Goal: Information Seeking & Learning: Find specific fact

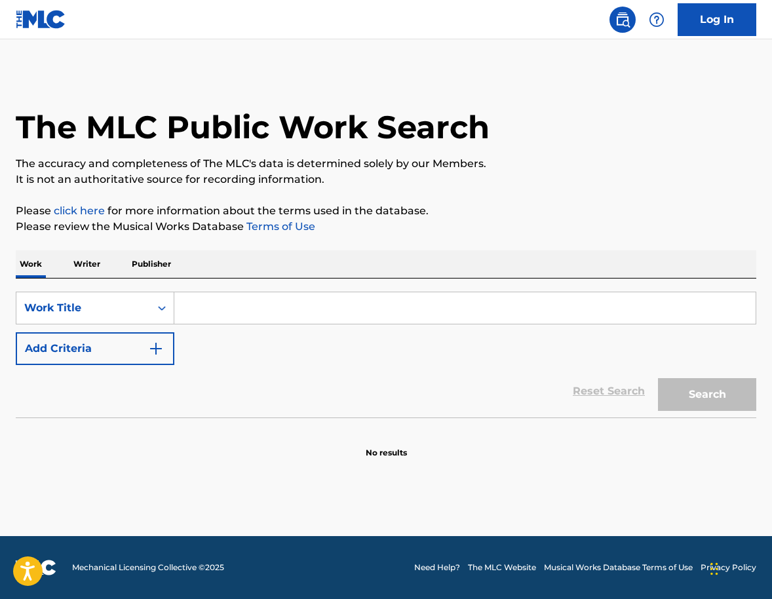
click at [264, 315] on input "Search Form" at bounding box center [465, 307] width 582 height 31
paste input "Tröim us Sand"
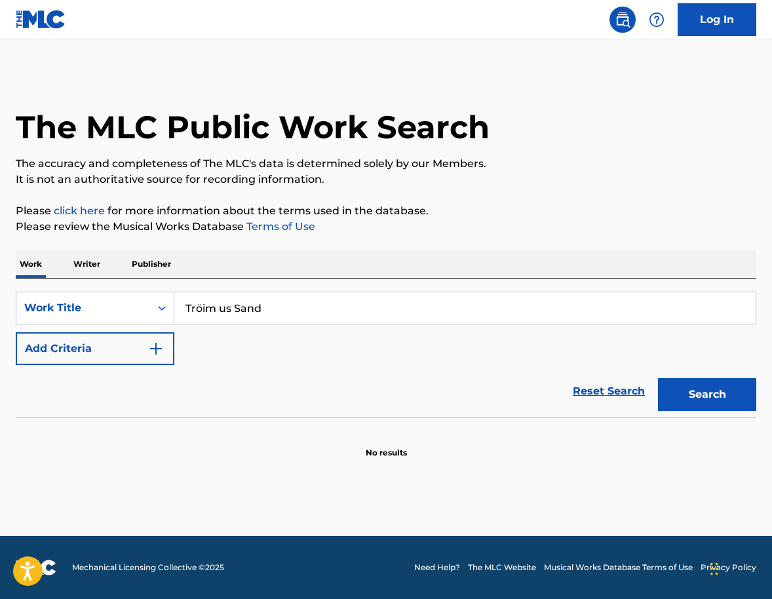
type input "Tröim us Sand"
click at [165, 345] on button "Add Criteria" at bounding box center [95, 348] width 159 height 33
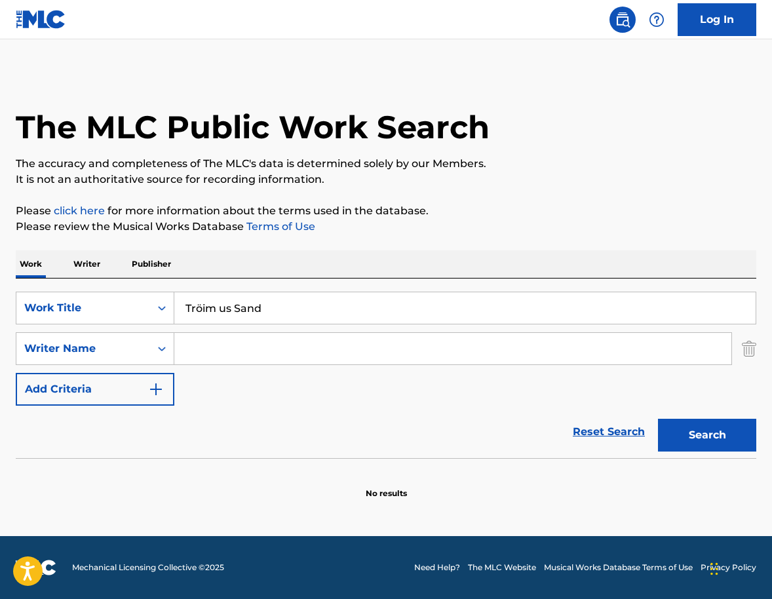
click at [230, 352] on input "Search Form" at bounding box center [452, 348] width 557 height 31
paste input "oachim [PERSON_NAME]"
click at [185, 349] on input "oachim [PERSON_NAME]" at bounding box center [452, 348] width 557 height 31
type input "[PERSON_NAME]"
click at [658, 419] on button "Search" at bounding box center [707, 435] width 98 height 33
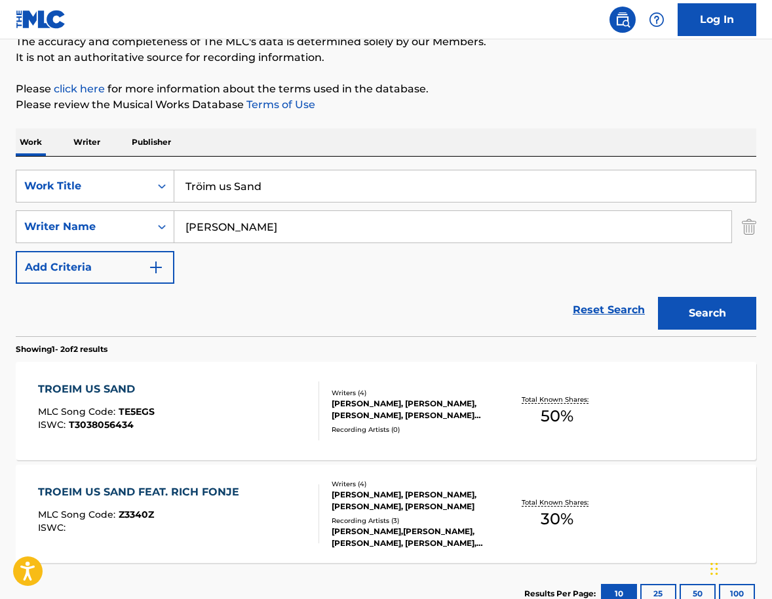
scroll to position [123, 0]
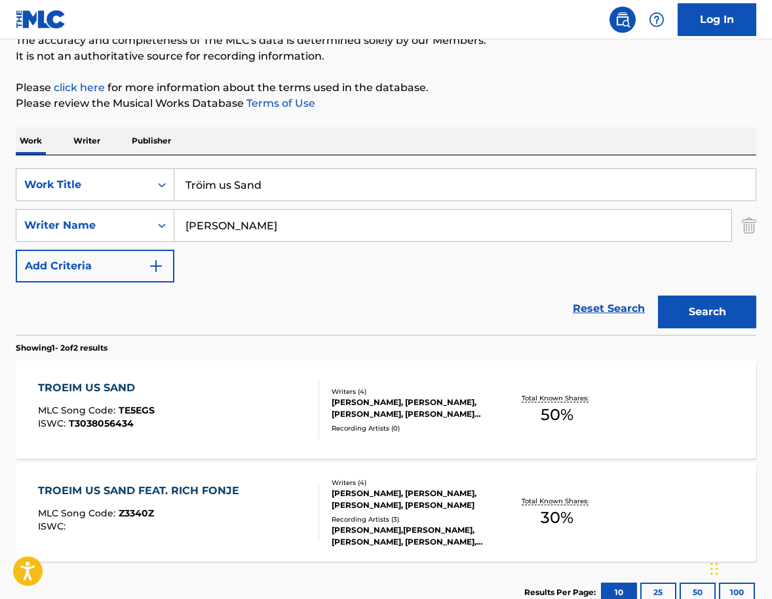
click at [330, 425] on div "Writers ( 4 ) [PERSON_NAME], [PERSON_NAME], [PERSON_NAME], [PERSON_NAME] [PERSO…" at bounding box center [407, 410] width 176 height 47
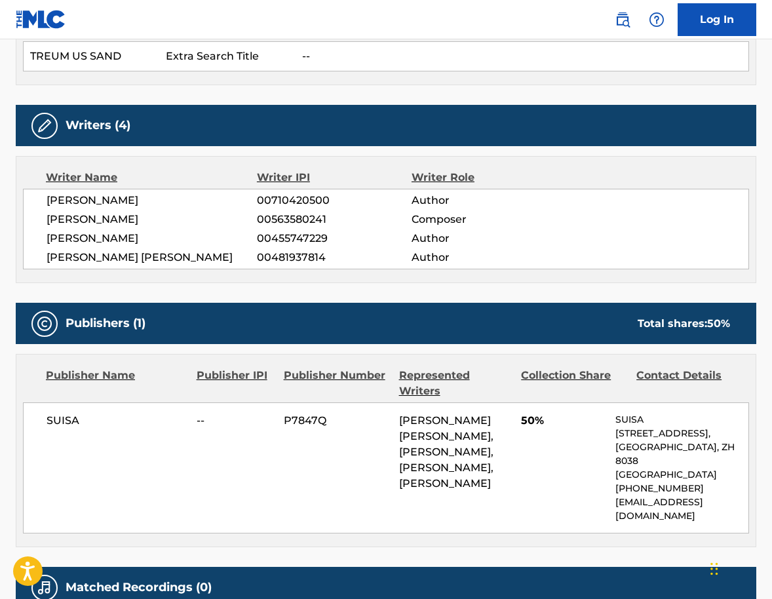
scroll to position [420, 0]
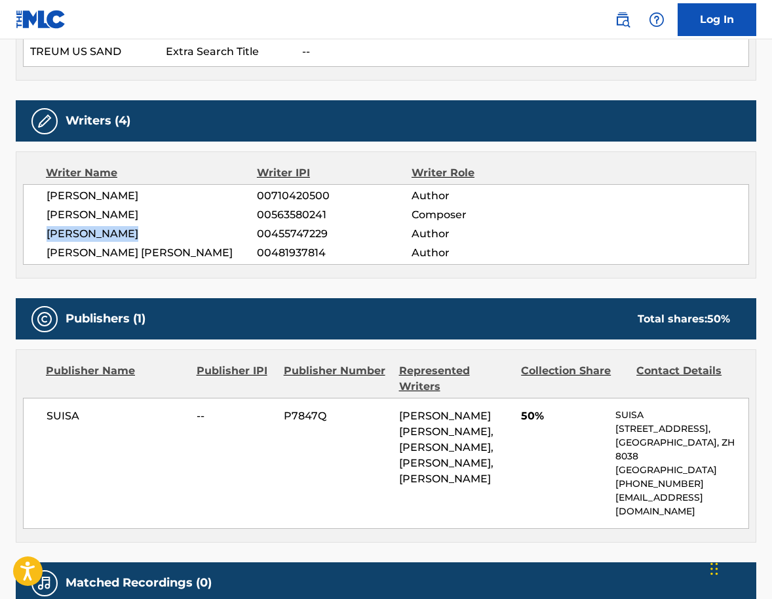
drag, startPoint x: 135, startPoint y: 233, endPoint x: 45, endPoint y: 233, distance: 90.5
click at [45, 233] on div "[PERSON_NAME] 00710420500 Author [PERSON_NAME] 00563580241 Composer [PERSON_NAM…" at bounding box center [386, 224] width 727 height 81
copy span "[PERSON_NAME]"
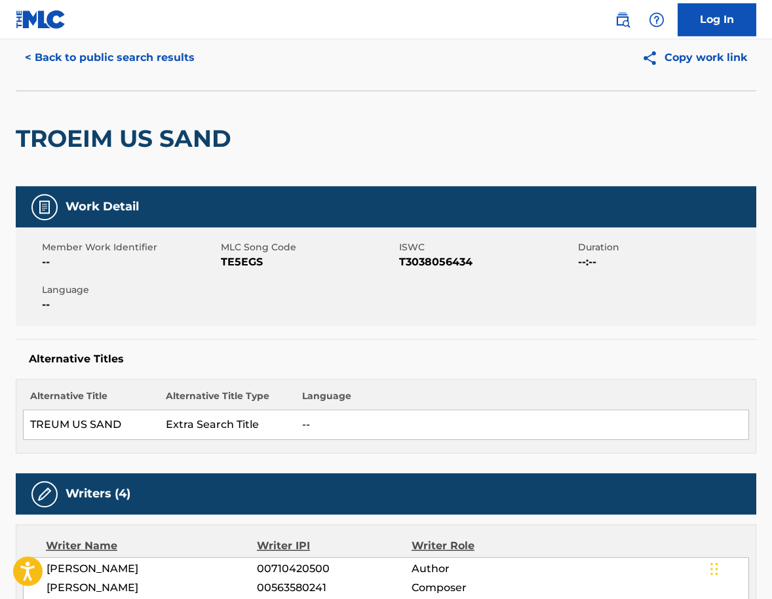
scroll to position [0, 0]
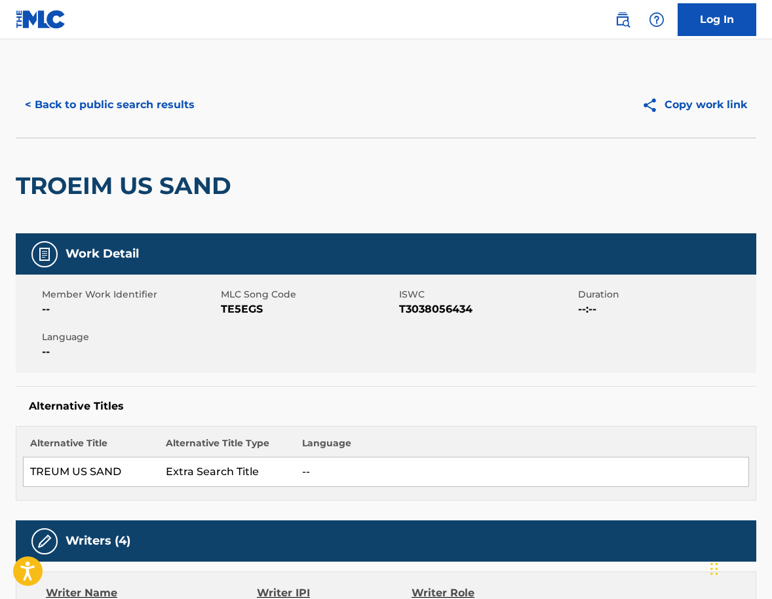
click at [448, 308] on span "T3038056434" at bounding box center [487, 310] width 176 height 16
copy span "T3038056434"
click at [164, 102] on button "< Back to public search results" at bounding box center [110, 105] width 188 height 33
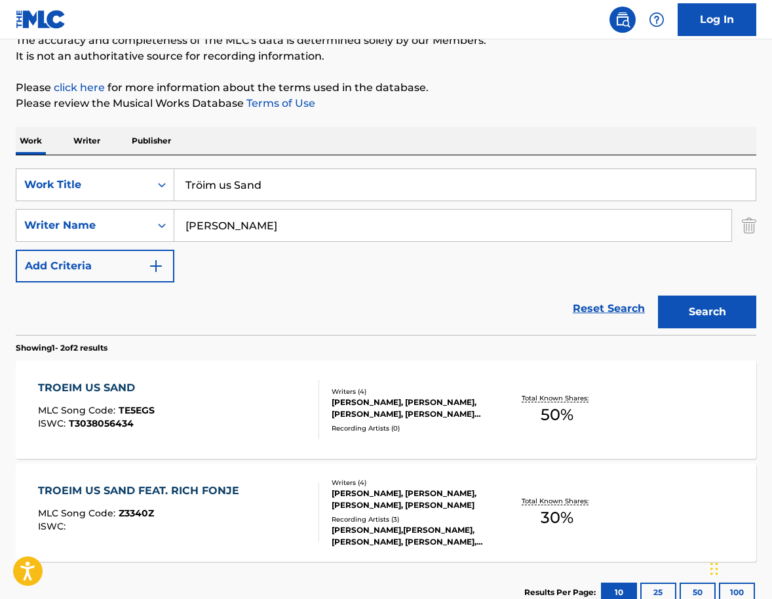
click at [262, 182] on input "Tröim us Sand" at bounding box center [465, 184] width 582 height 31
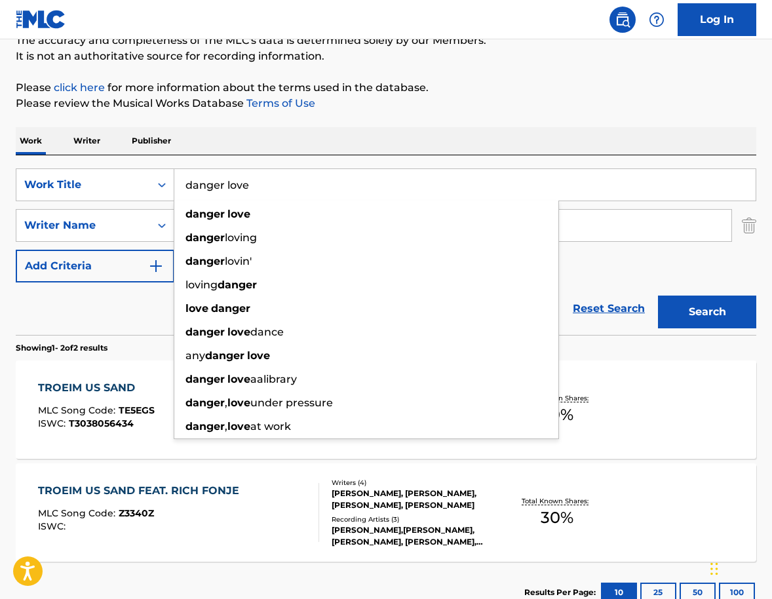
type input "danger love"
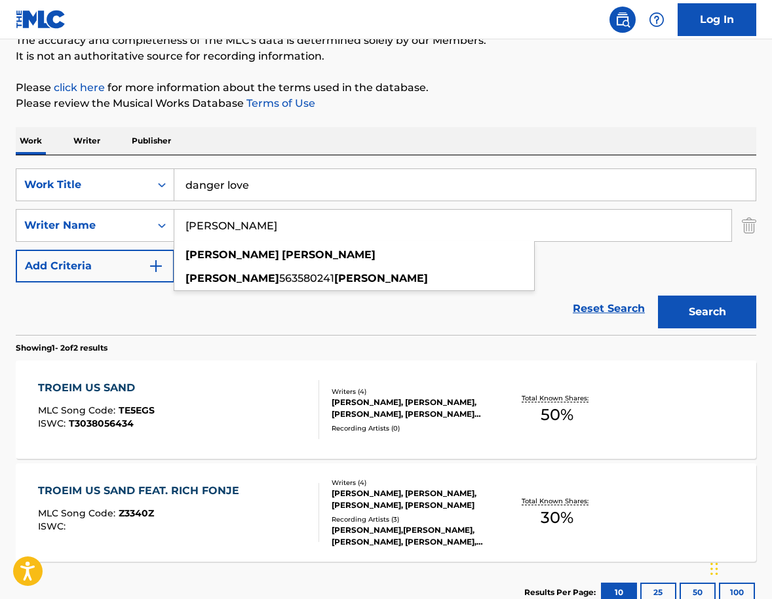
paste input "Stermole"
type input "Stermole"
click at [658, 296] on button "Search" at bounding box center [707, 312] width 98 height 33
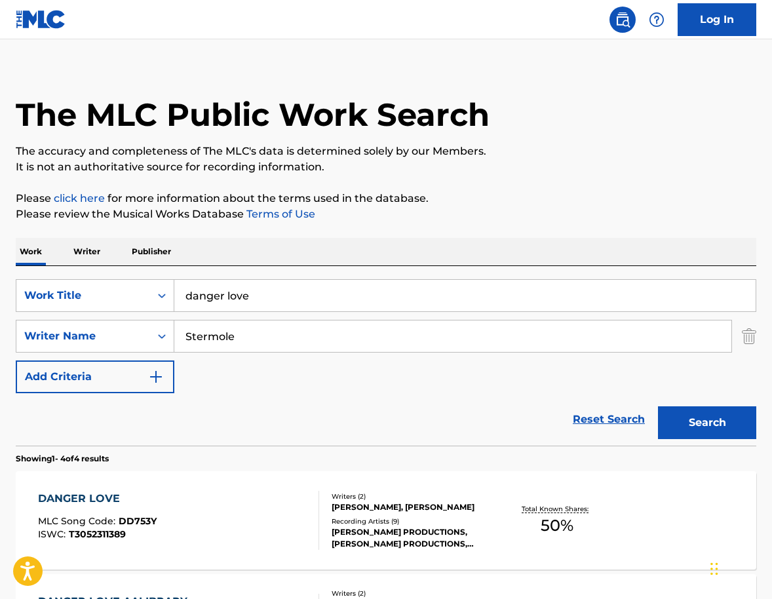
scroll to position [75, 0]
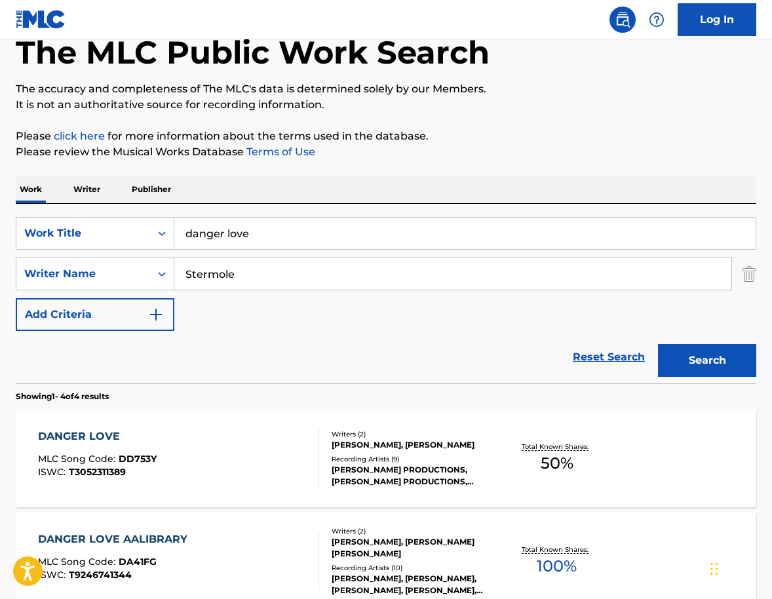
click at [268, 450] on div "DANGER LOVE MLC Song Code : DD753Y ISWC : T3052311389" at bounding box center [178, 458] width 281 height 59
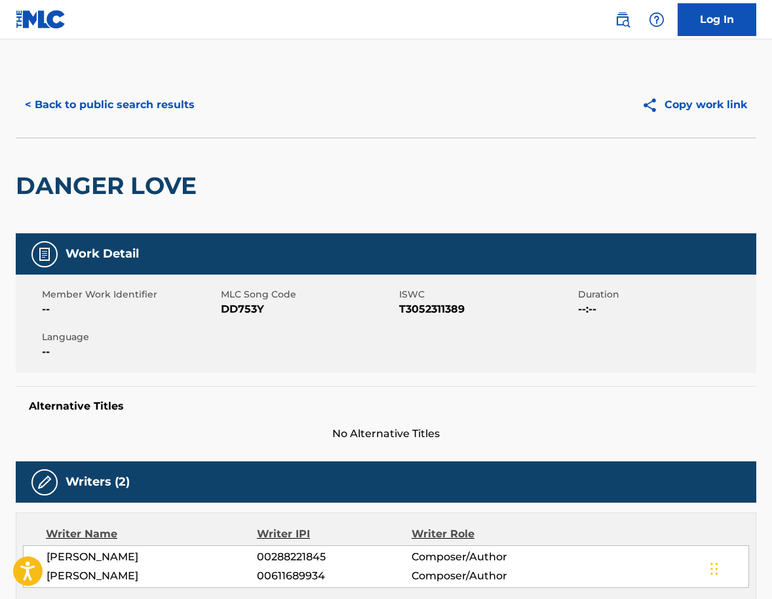
click at [145, 99] on button "< Back to public search results" at bounding box center [110, 105] width 188 height 33
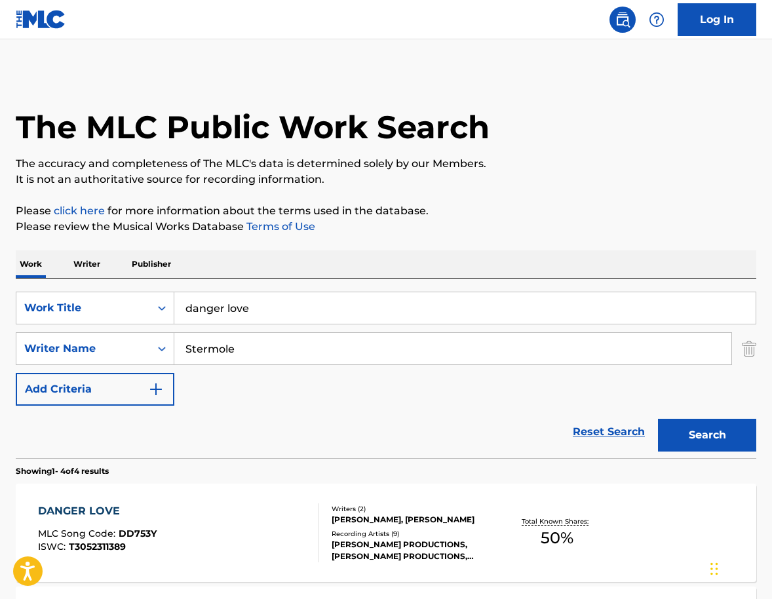
scroll to position [75, 0]
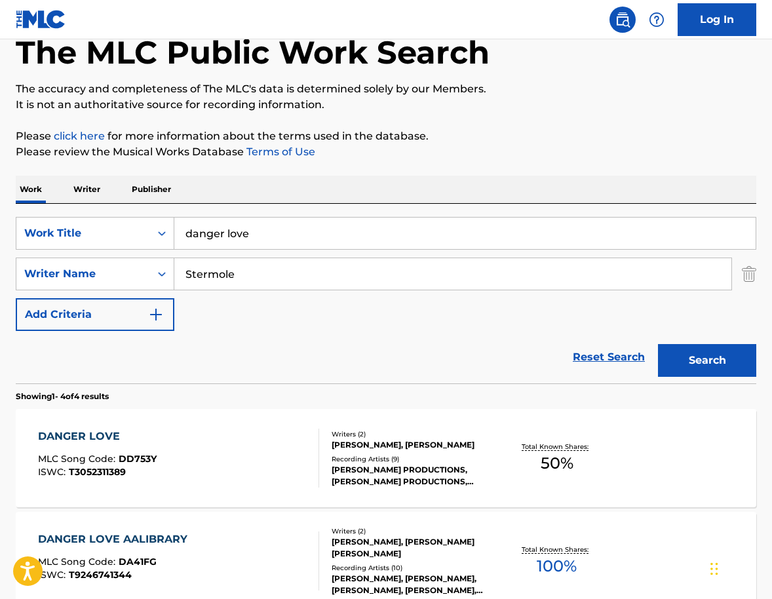
click at [265, 237] on input "danger love" at bounding box center [465, 233] width 582 height 31
paste input "You Make Me Feel"
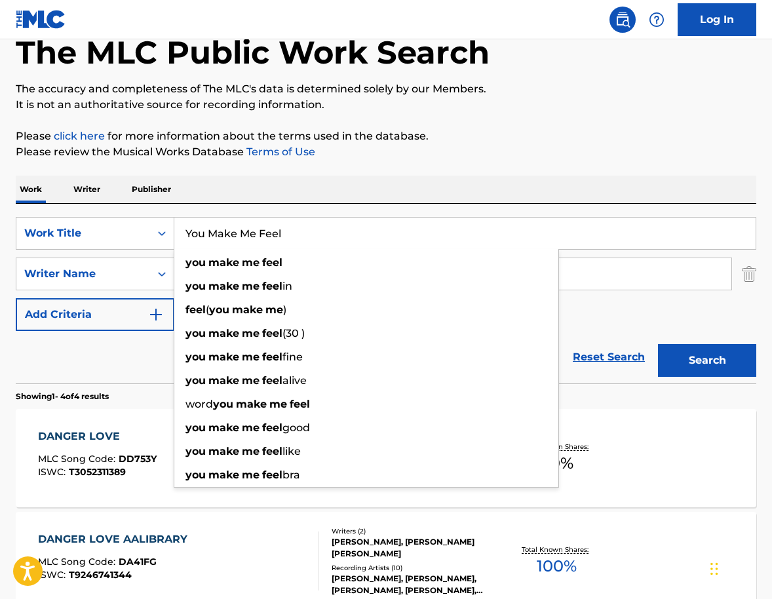
type input "You Make Me Feel"
click at [311, 208] on div "SearchWithCriteria156b2168-fc16-4e04-836f-8d3294404ef7 Work Title You Make Me F…" at bounding box center [386, 294] width 741 height 180
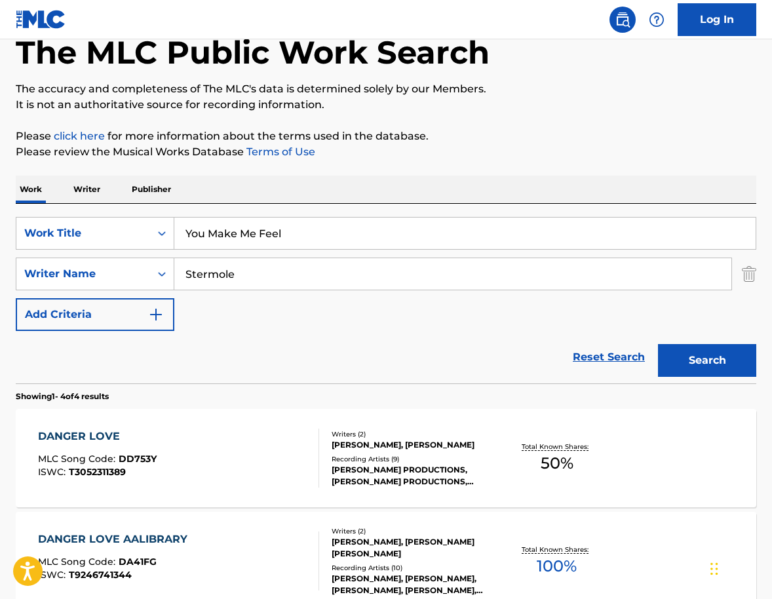
click at [262, 274] on input "Stermole" at bounding box center [452, 273] width 557 height 31
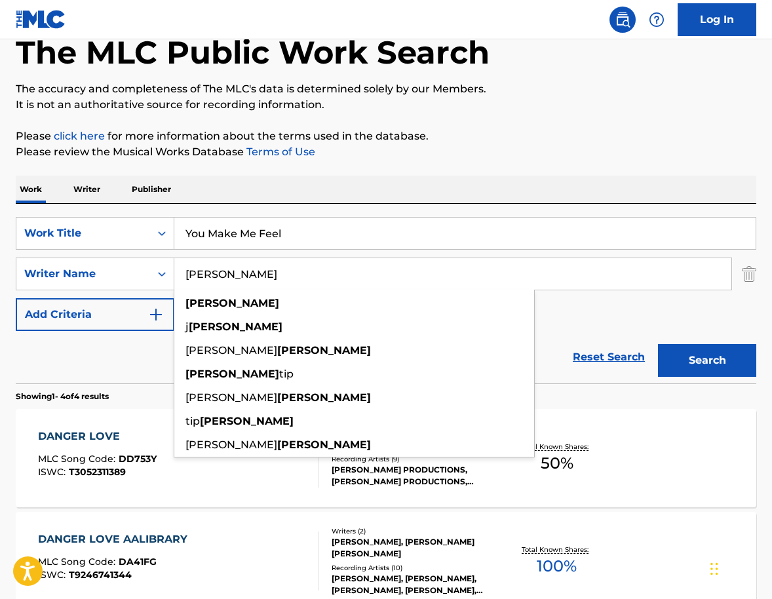
type input "[PERSON_NAME]"
click at [658, 344] on button "Search" at bounding box center [707, 360] width 98 height 33
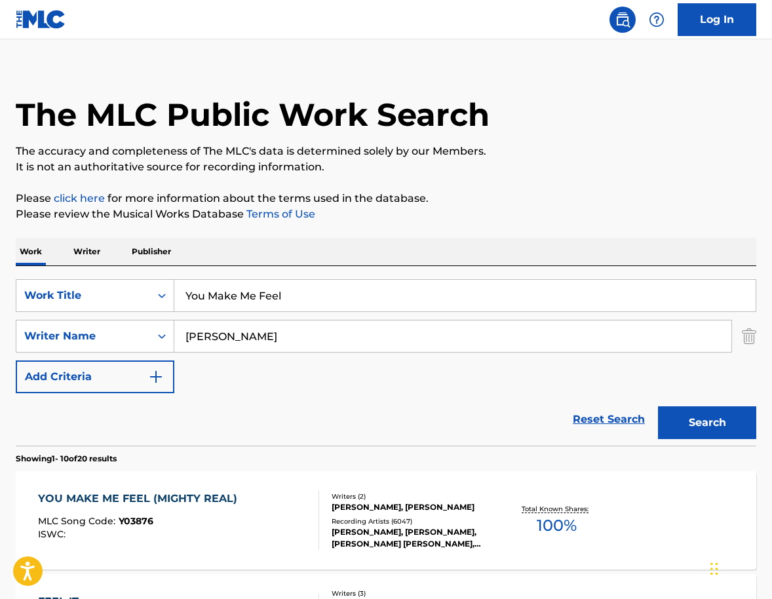
scroll to position [89, 0]
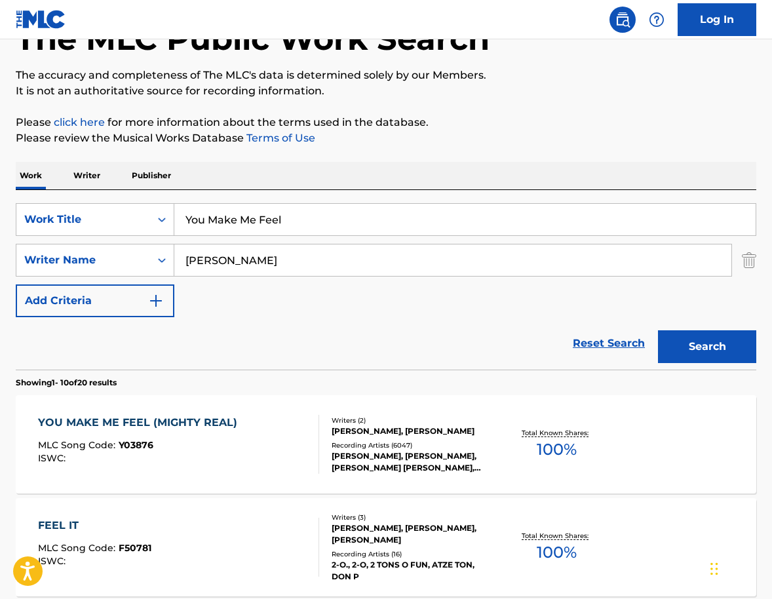
click at [275, 443] on div "YOU MAKE ME FEEL (MIGHTY REAL) MLC Song Code : Y03876 ISWC :" at bounding box center [178, 444] width 281 height 59
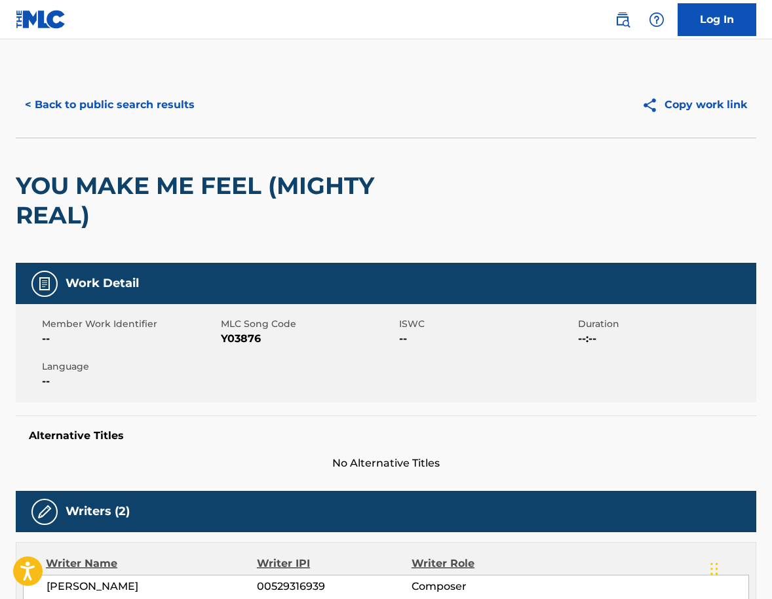
click at [160, 109] on button "< Back to public search results" at bounding box center [110, 105] width 188 height 33
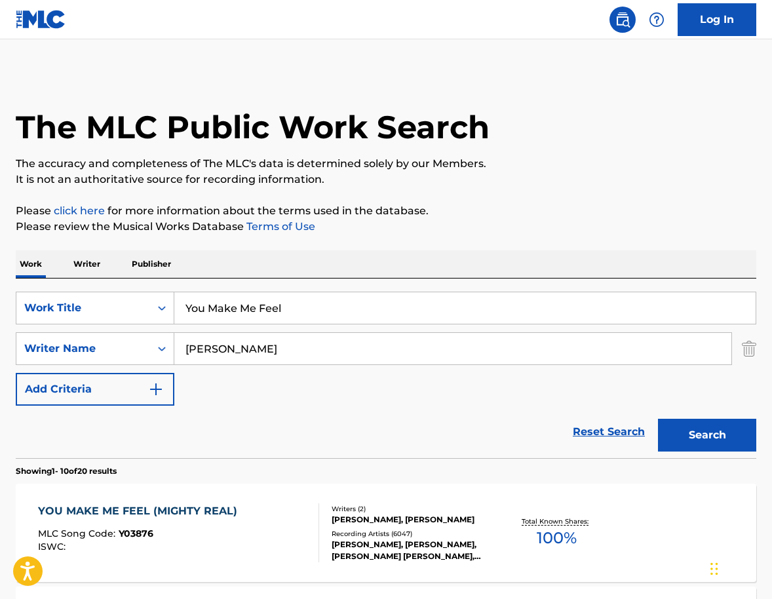
scroll to position [89, 0]
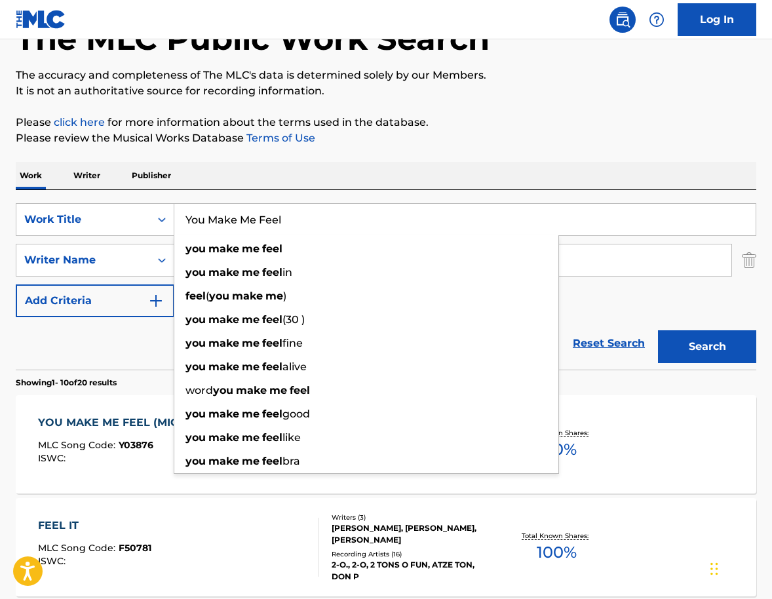
drag, startPoint x: 319, startPoint y: 217, endPoint x: 155, endPoint y: 217, distance: 163.9
click at [174, 217] on input "You Make Me Feel" at bounding box center [465, 219] width 582 height 31
paste input "Sugar Dance"
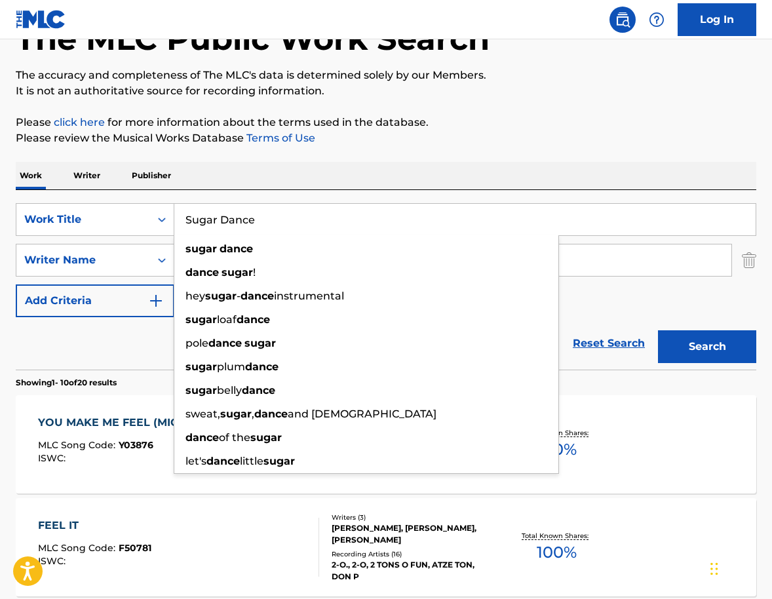
type input "Sugar Dance"
click at [298, 201] on div "SearchWithCriteria156b2168-fc16-4e04-836f-8d3294404ef7 Work Title Sugar Dance s…" at bounding box center [386, 280] width 741 height 180
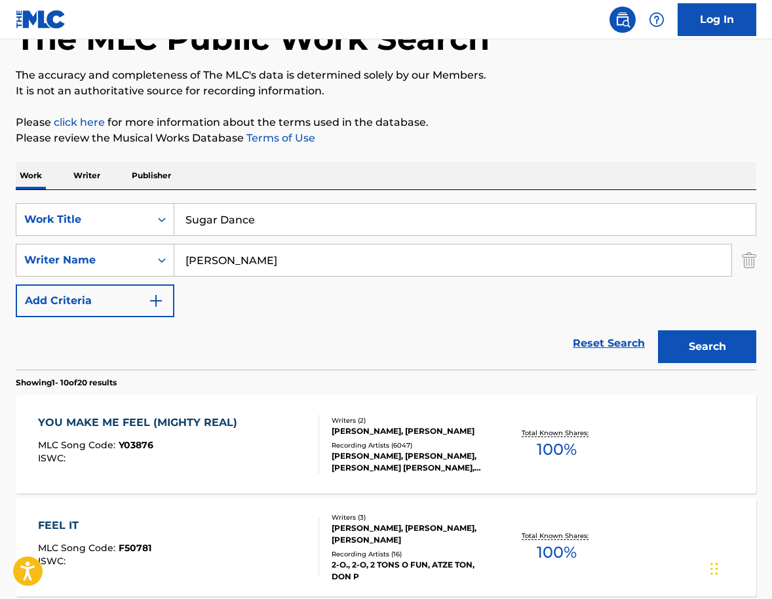
click at [268, 260] on input "[PERSON_NAME]" at bounding box center [452, 260] width 557 height 31
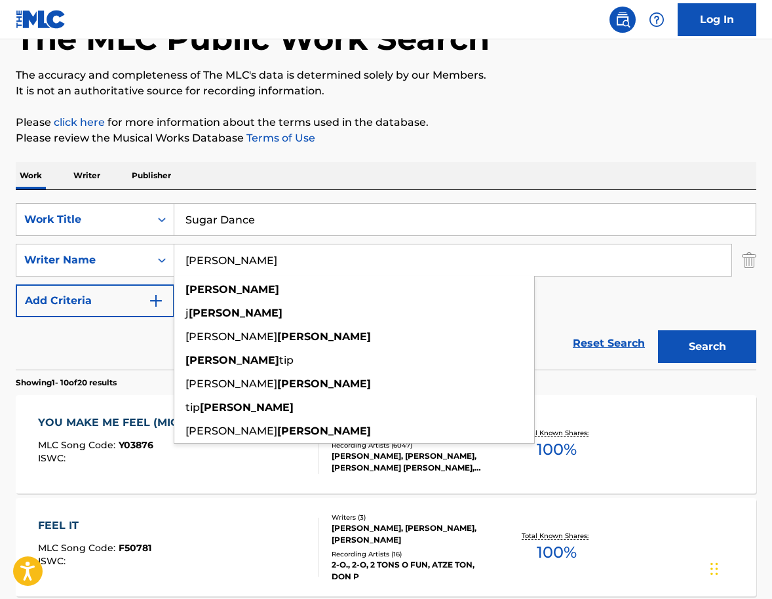
click at [268, 260] on input "[PERSON_NAME]" at bounding box center [452, 260] width 557 height 31
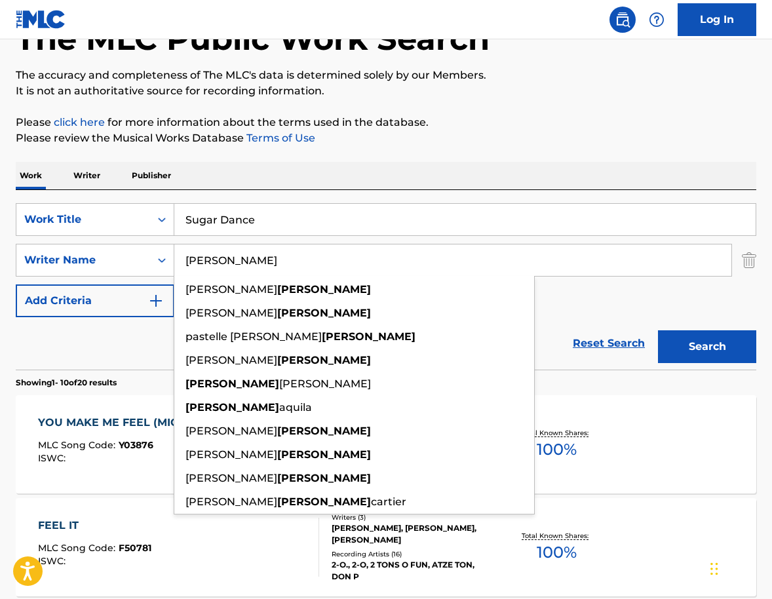
type input "[PERSON_NAME]"
click at [658, 330] on button "Search" at bounding box center [707, 346] width 98 height 33
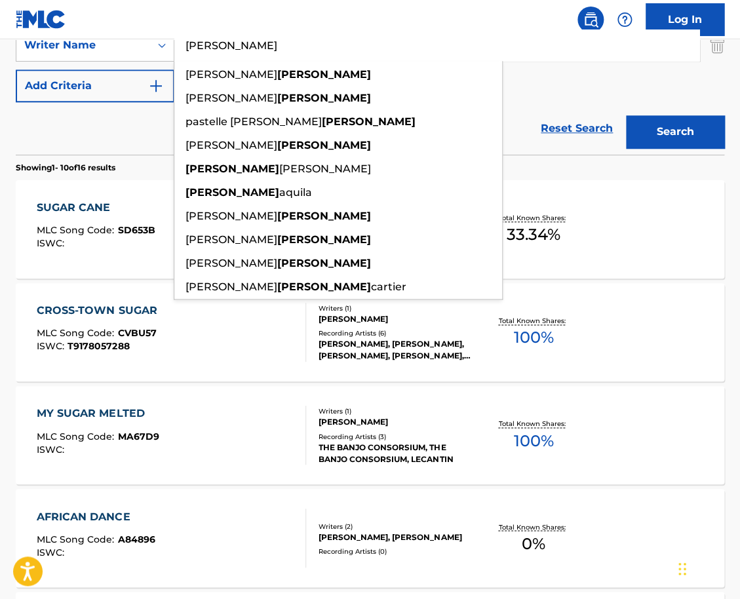
scroll to position [0, 0]
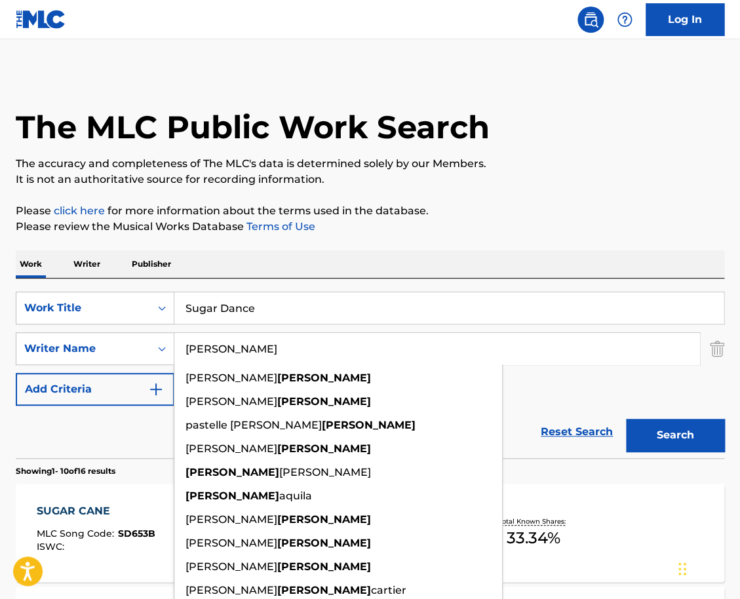
click at [285, 308] on input "Sugar Dance" at bounding box center [448, 307] width 549 height 31
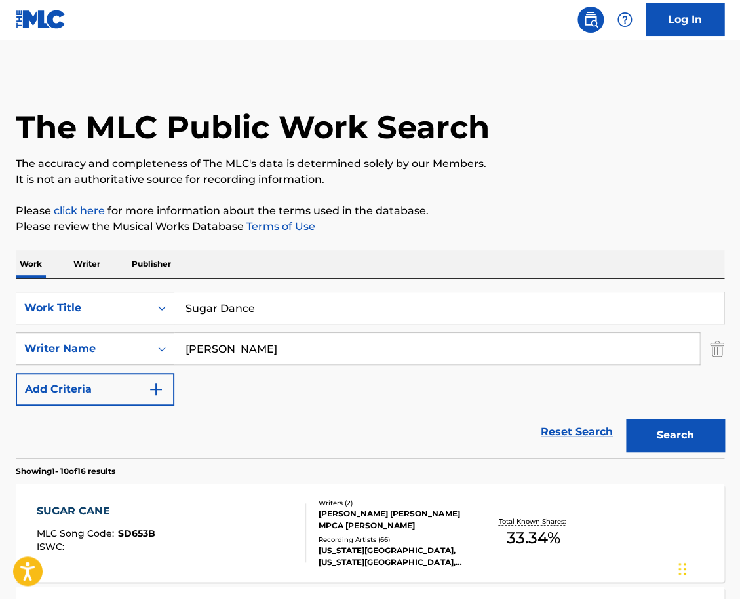
click at [285, 308] on input "Sugar Dance" at bounding box center [448, 307] width 549 height 31
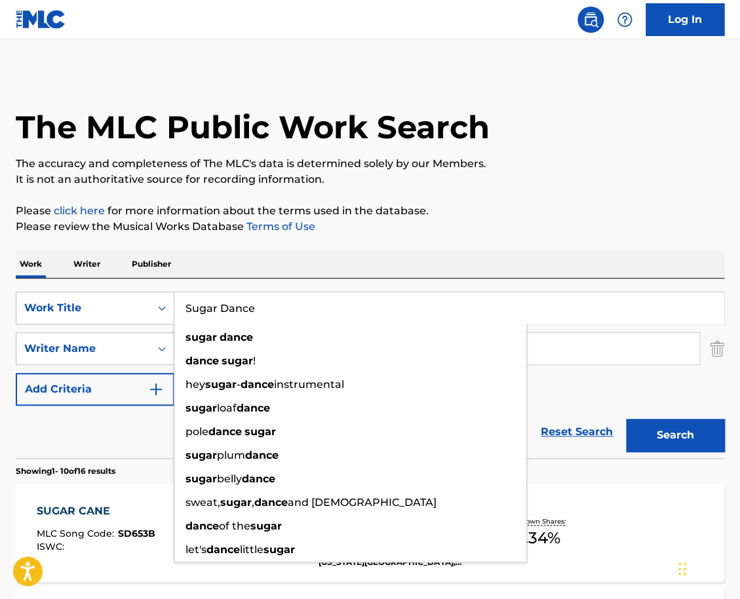
click at [285, 308] on input "Sugar Dance" at bounding box center [448, 307] width 549 height 31
paste input "aquarius/let the sunshine in"
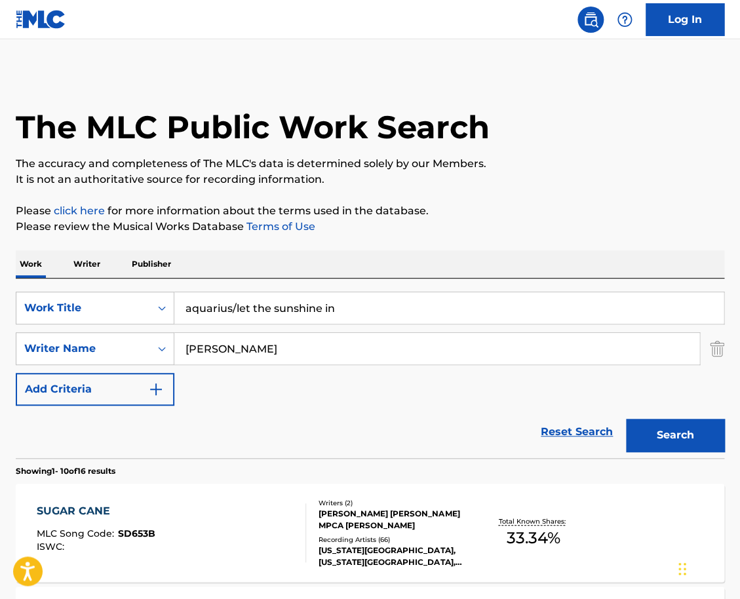
type input "aquarius/let the sunshine in"
click at [287, 261] on div "Work Writer Publisher" at bounding box center [370, 264] width 709 height 28
click at [255, 344] on input "[PERSON_NAME]" at bounding box center [436, 348] width 525 height 31
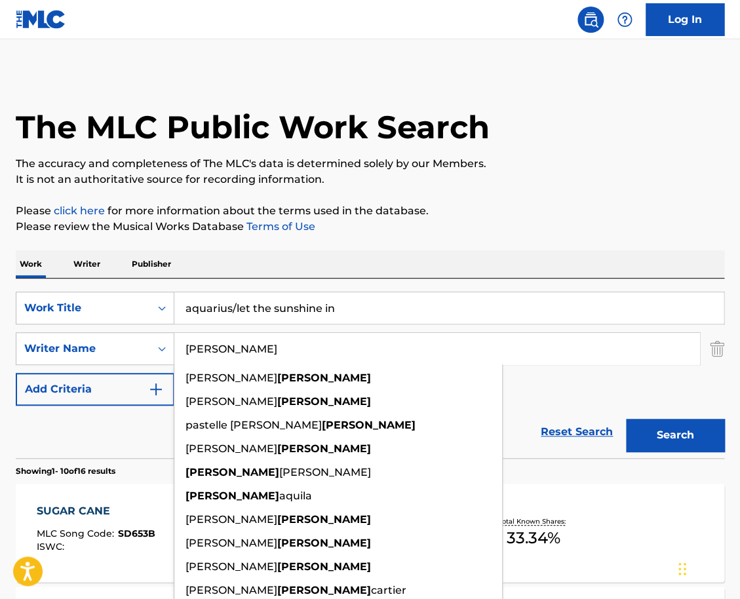
click at [255, 344] on input "[PERSON_NAME]" at bounding box center [436, 348] width 525 height 31
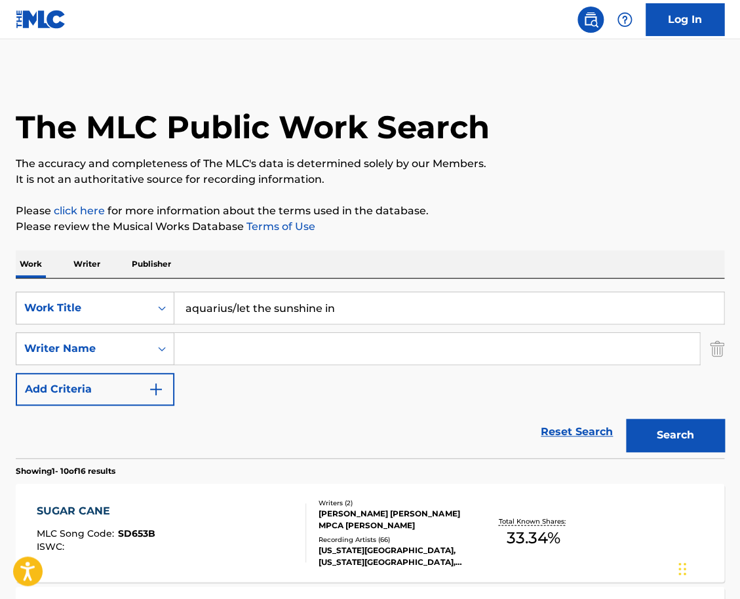
click at [626, 419] on button "Search" at bounding box center [675, 435] width 98 height 33
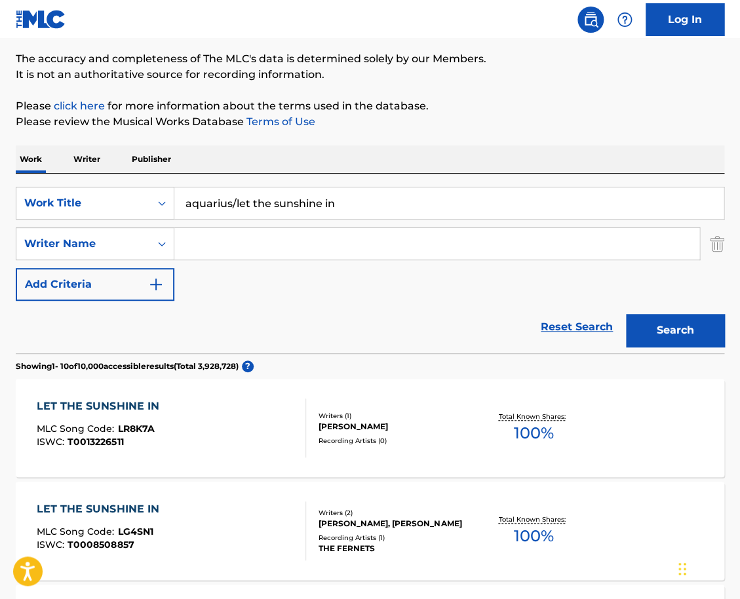
scroll to position [110, 0]
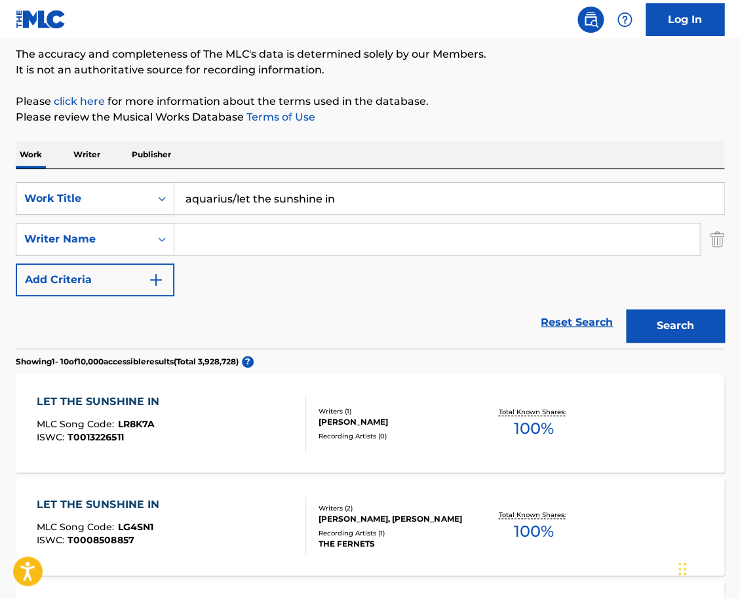
click at [224, 249] on input "Search Form" at bounding box center [436, 239] width 525 height 31
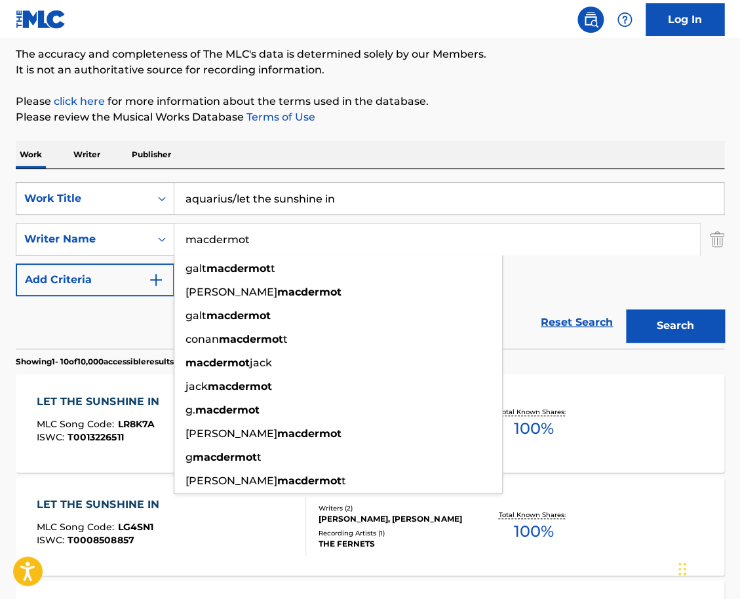
type input "macdermot"
click at [626, 309] on button "Search" at bounding box center [675, 325] width 98 height 33
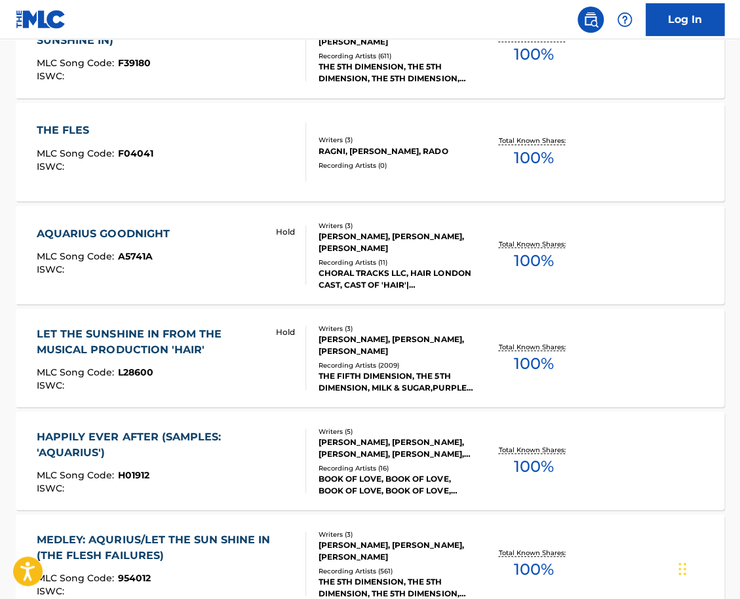
scroll to position [588, 0]
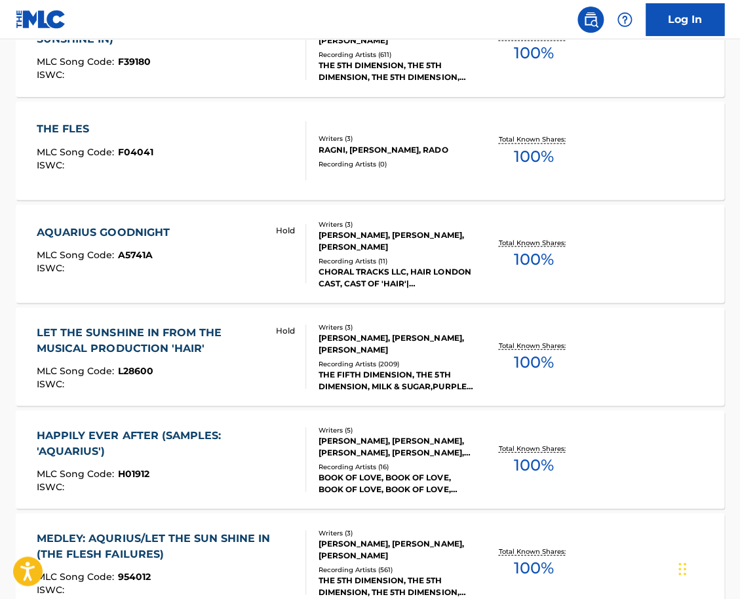
click at [205, 365] on div "LET THE SUNSHINE IN FROM THE MUSICAL PRODUCTION 'HAIR' MLC Song Code : L28600 I…" at bounding box center [151, 357] width 228 height 64
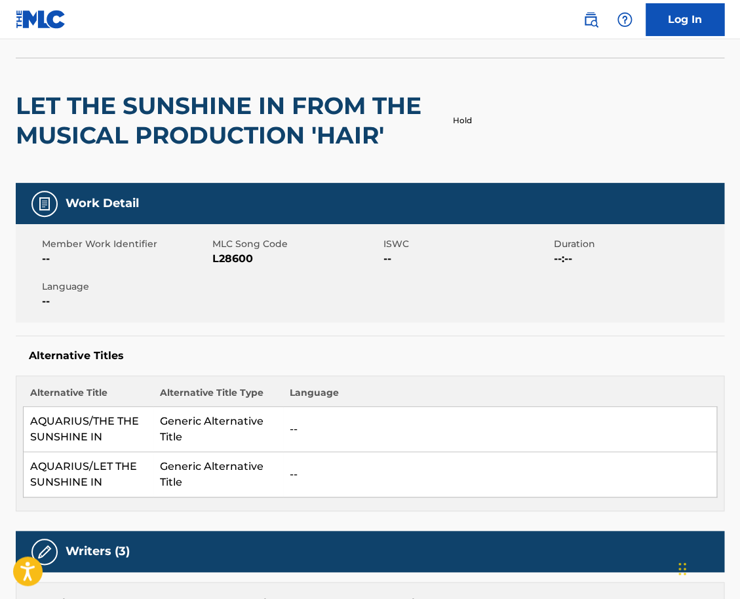
scroll to position [77, 0]
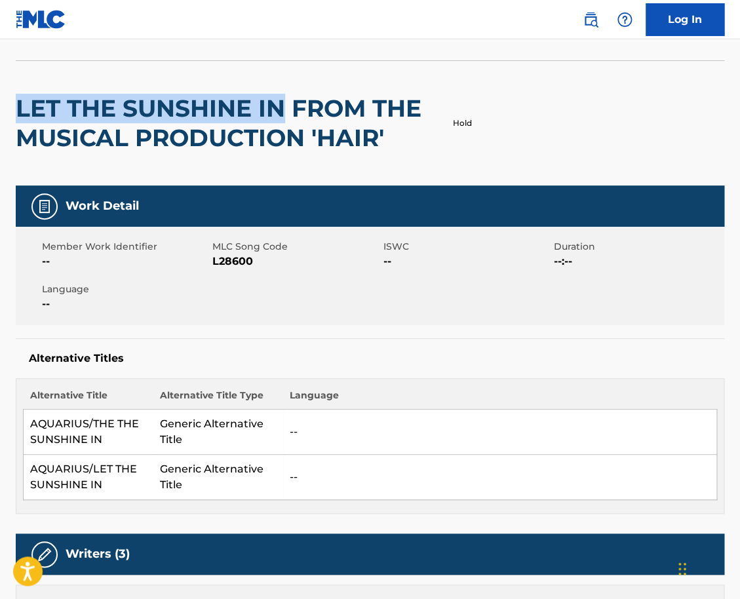
drag, startPoint x: 283, startPoint y: 106, endPoint x: 19, endPoint y: 106, distance: 263.6
click at [19, 106] on h2 "LET THE SUNSHINE IN FROM THE MUSICAL PRODUCTION 'HAIR'" at bounding box center [229, 123] width 426 height 59
copy h2 "LET THE SUNSHINE IN"
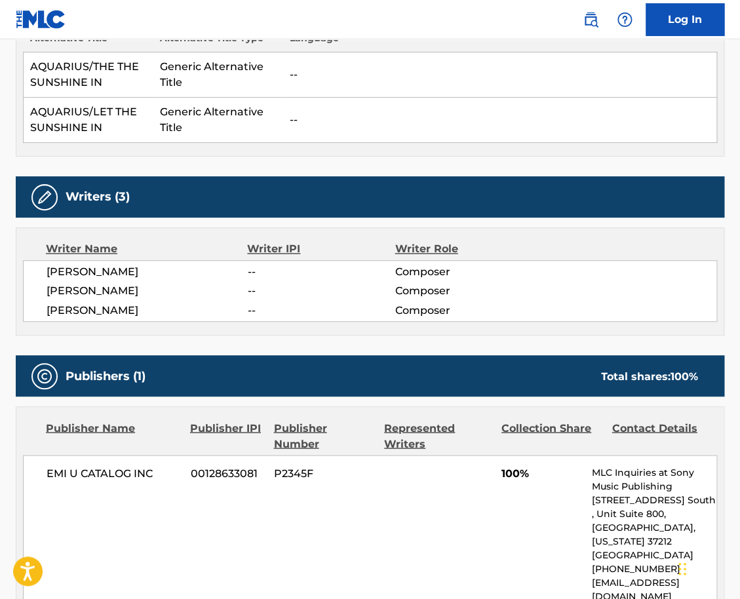
scroll to position [447, 0]
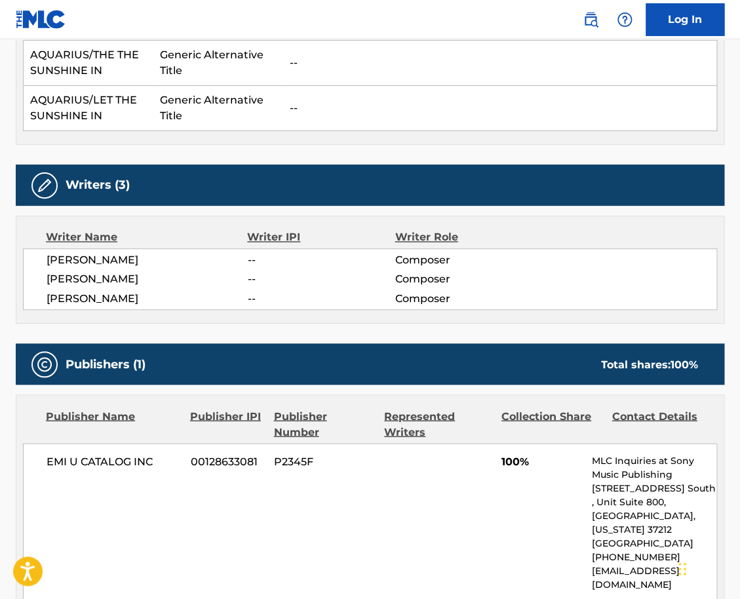
click at [79, 260] on span "[PERSON_NAME]" at bounding box center [147, 260] width 201 height 16
copy span "RAGNI"
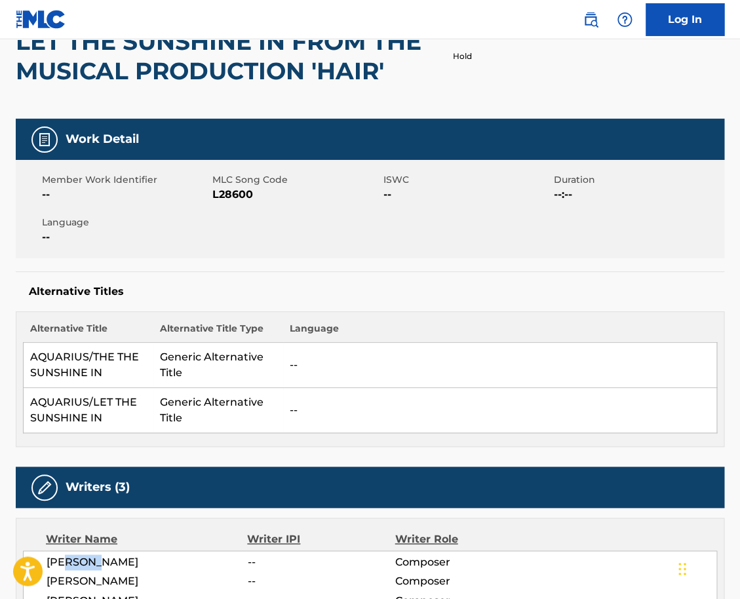
scroll to position [0, 0]
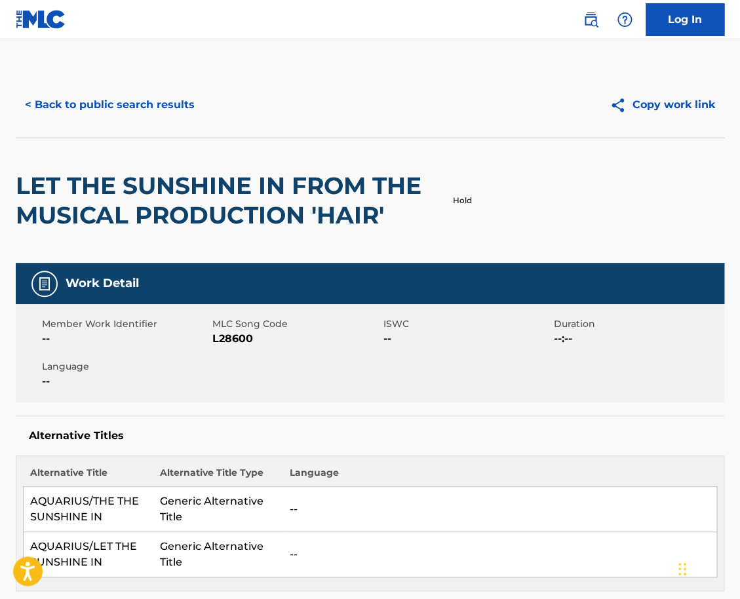
click at [127, 92] on button "< Back to public search results" at bounding box center [110, 105] width 188 height 33
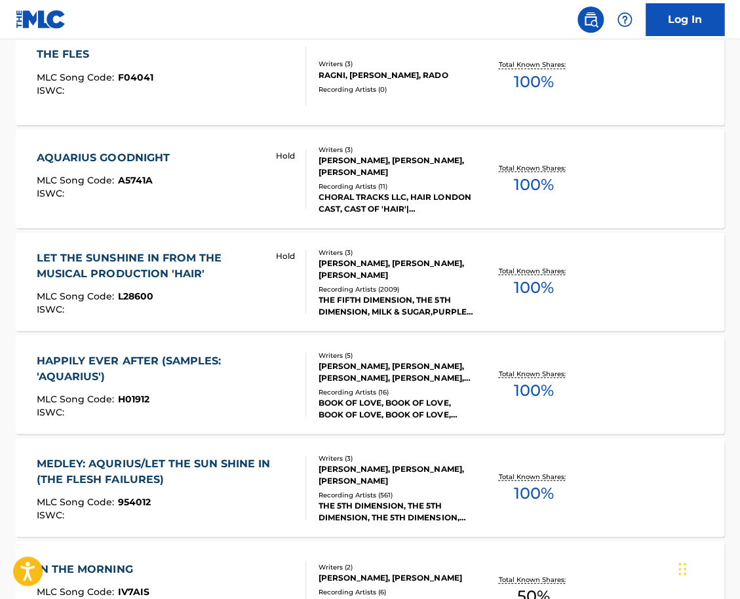
click at [223, 243] on div "LET THE SUNSHINE IN FROM THE MUSICAL PRODUCTION 'HAIR' MLC Song Code : L28600 I…" at bounding box center [370, 282] width 709 height 98
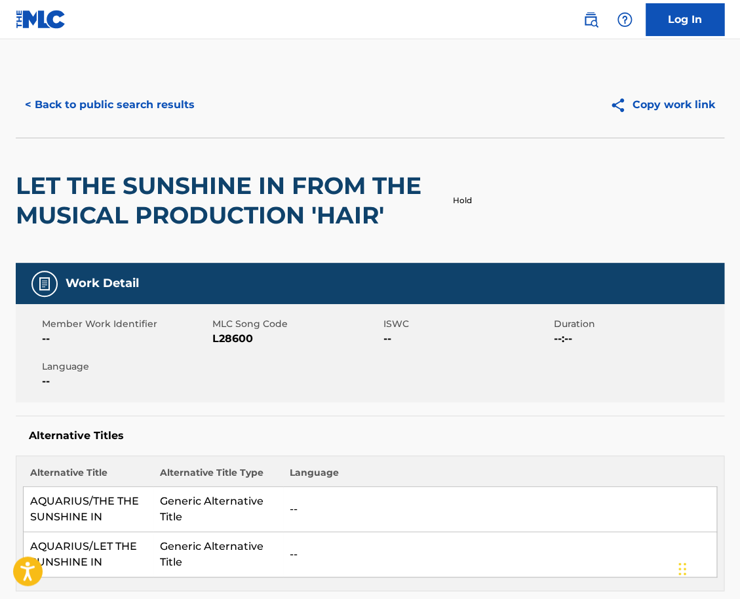
click at [140, 111] on button "< Back to public search results" at bounding box center [110, 105] width 188 height 33
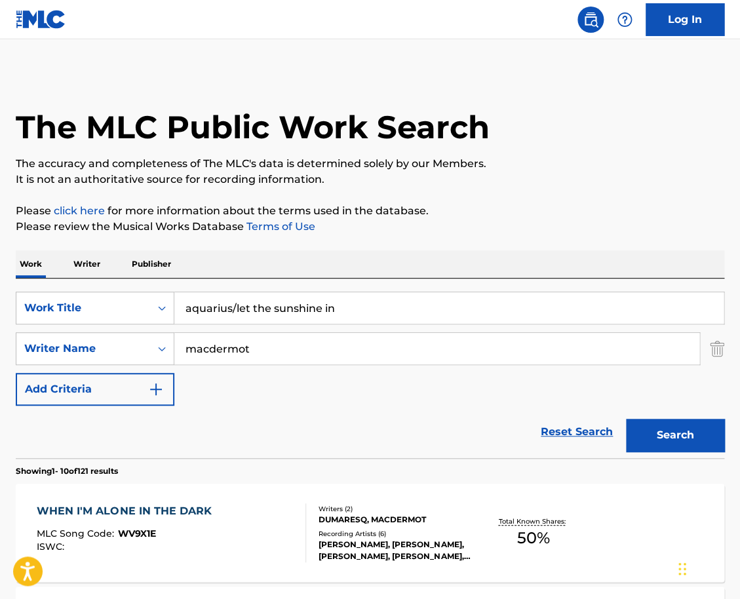
click at [237, 295] on input "aquarius/let the sunshine in" at bounding box center [448, 307] width 549 height 31
click at [221, 300] on input "aquarius/let the sunshine in" at bounding box center [448, 307] width 549 height 31
paste input "Jilted"
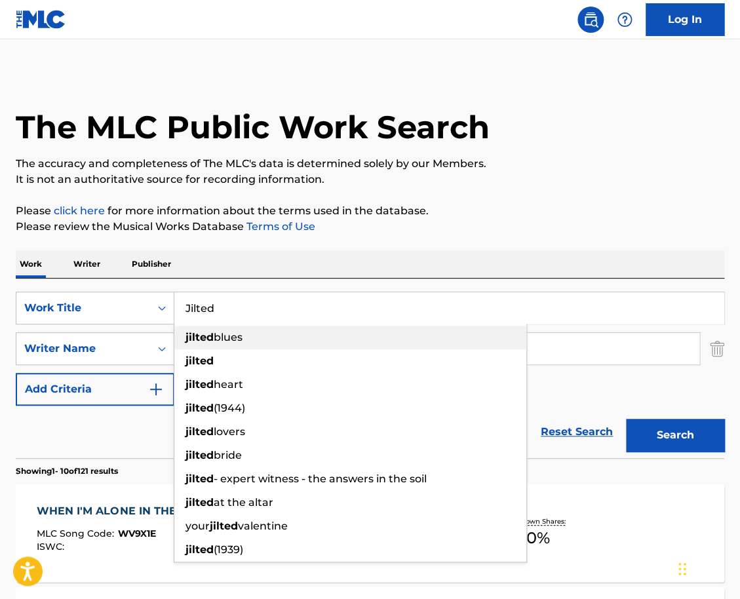
type input "Jilted"
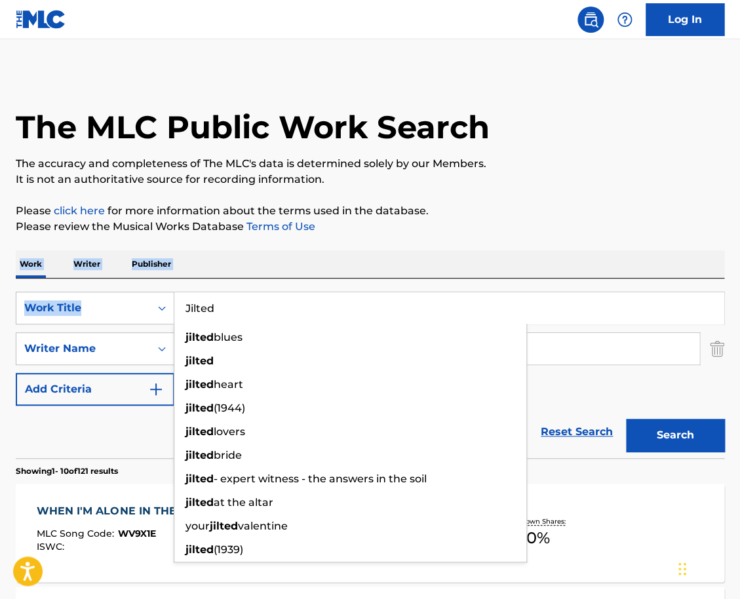
drag, startPoint x: 277, startPoint y: 353, endPoint x: 286, endPoint y: 239, distance: 114.5
click at [255, 262] on div "Work Writer Publisher" at bounding box center [370, 264] width 709 height 28
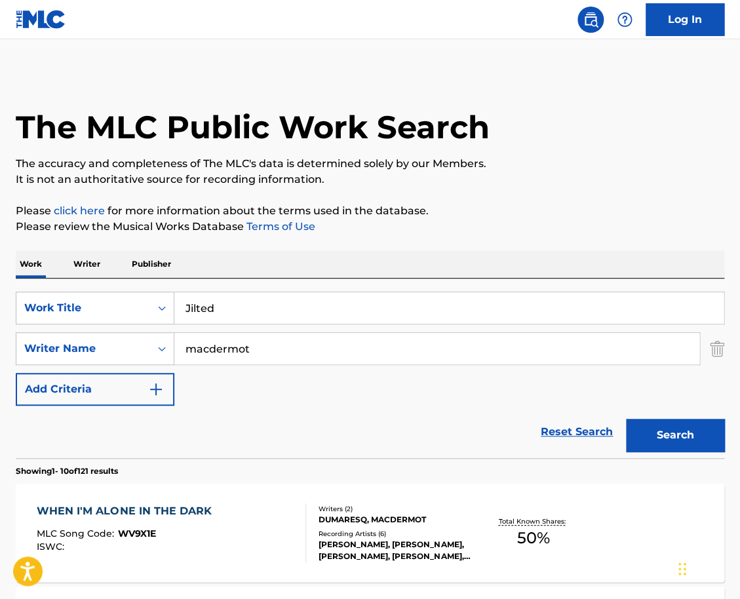
drag, startPoint x: 263, startPoint y: 353, endPoint x: 106, endPoint y: 353, distance: 157.4
click at [174, 353] on input "macdermot" at bounding box center [436, 348] width 525 height 31
click at [106, 353] on div "Writer Name" at bounding box center [83, 349] width 118 height 16
click at [254, 357] on input "mamnning" at bounding box center [436, 348] width 525 height 31
drag, startPoint x: 266, startPoint y: 355, endPoint x: 140, endPoint y: 355, distance: 125.9
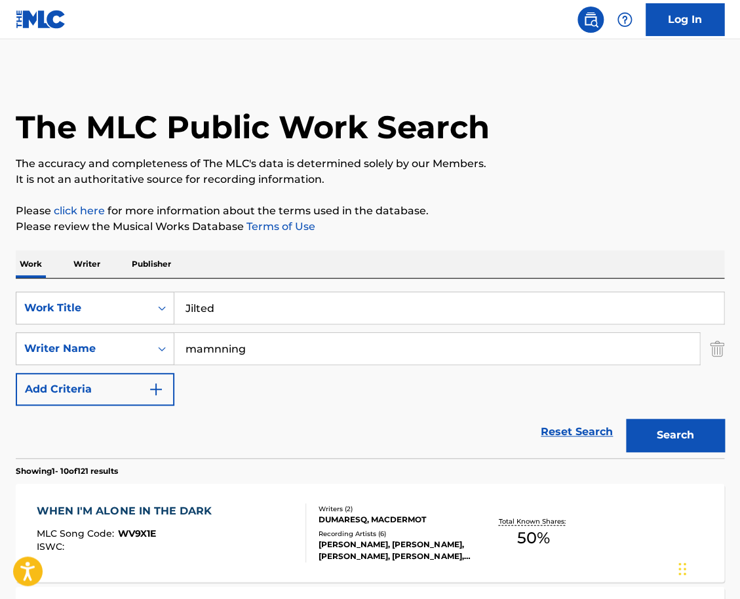
click at [174, 355] on input "mamnning" at bounding box center [436, 348] width 525 height 31
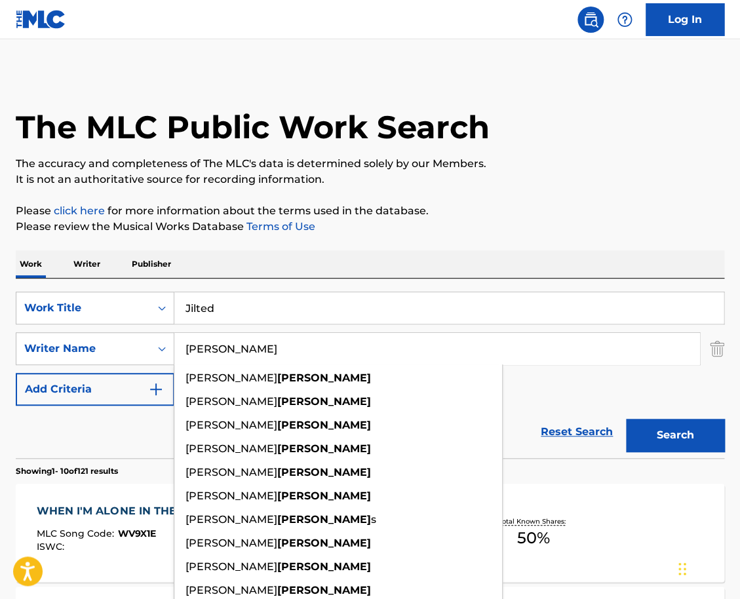
type input "[PERSON_NAME]"
click at [626, 419] on button "Search" at bounding box center [675, 435] width 98 height 33
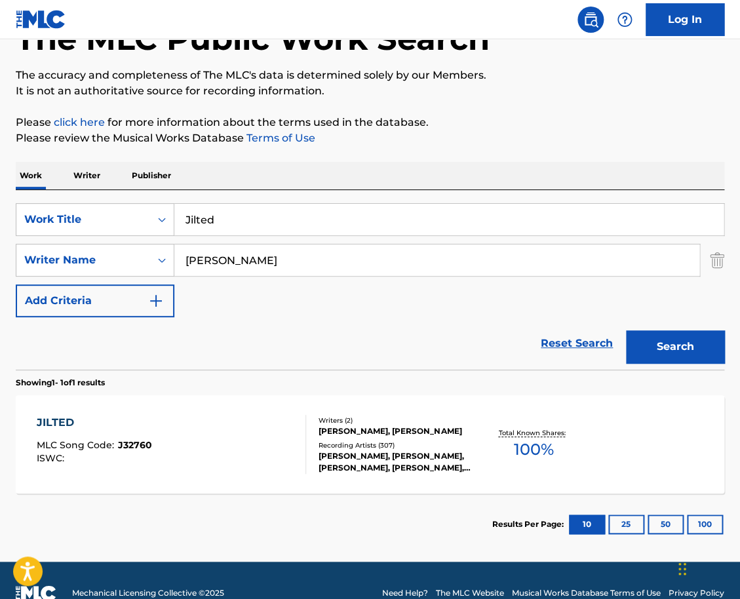
scroll to position [90, 0]
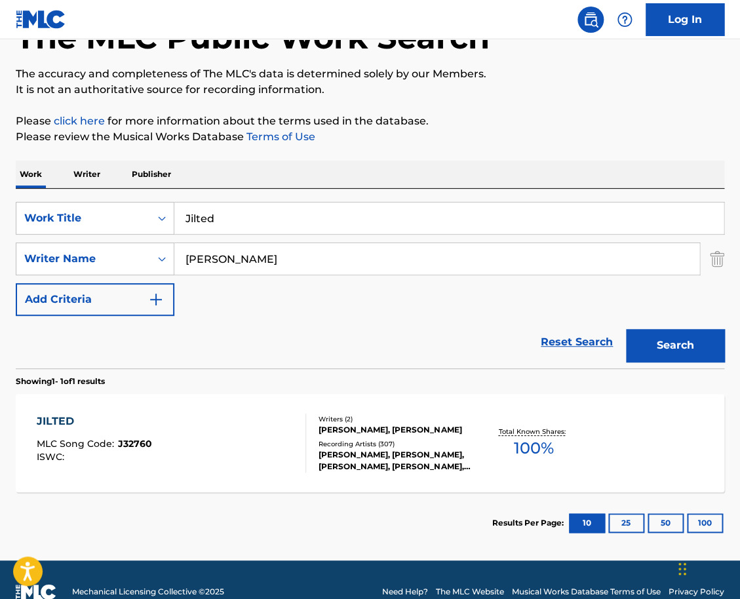
click at [220, 441] on div "JILTED MLC Song Code : J32760 ISWC :" at bounding box center [171, 443] width 269 height 59
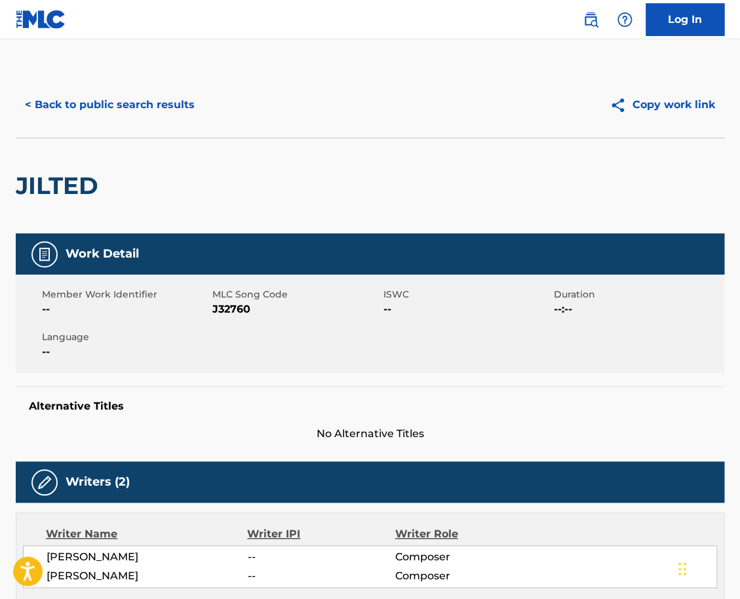
click at [138, 91] on button "< Back to public search results" at bounding box center [110, 105] width 188 height 33
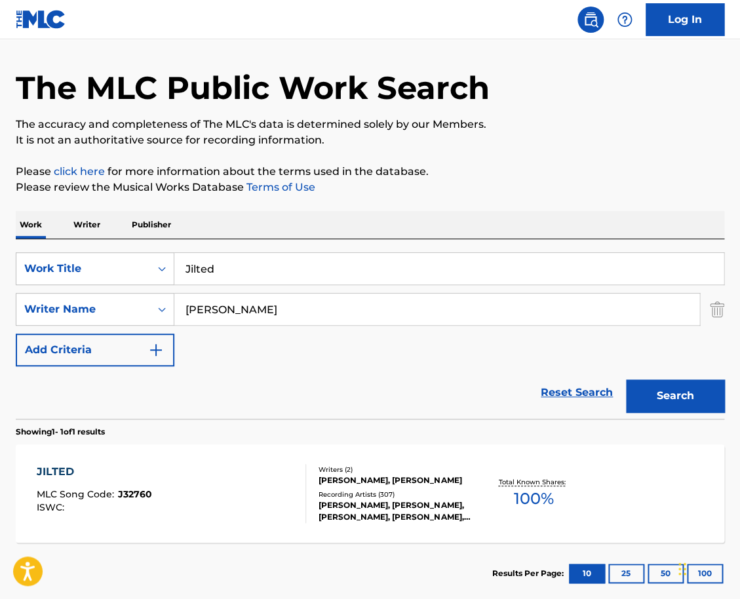
click at [289, 276] on input "Jilted" at bounding box center [448, 268] width 549 height 31
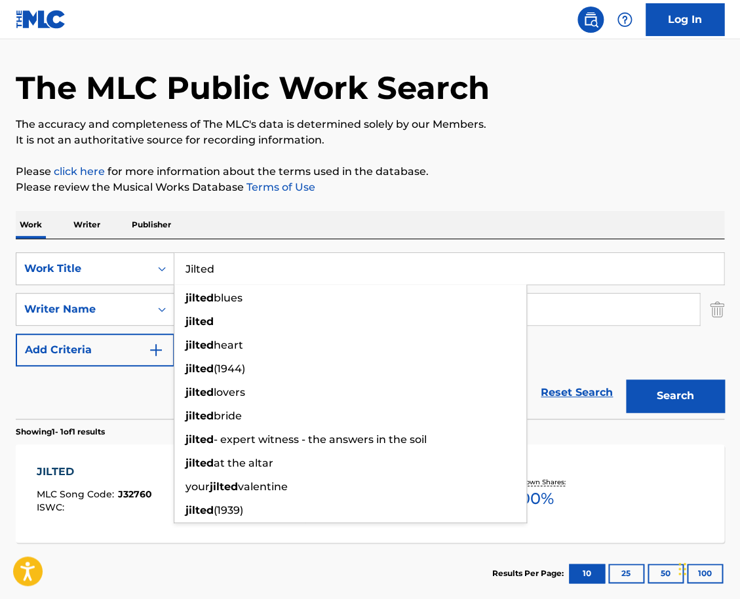
click at [289, 276] on input "Jilted" at bounding box center [448, 268] width 549 height 31
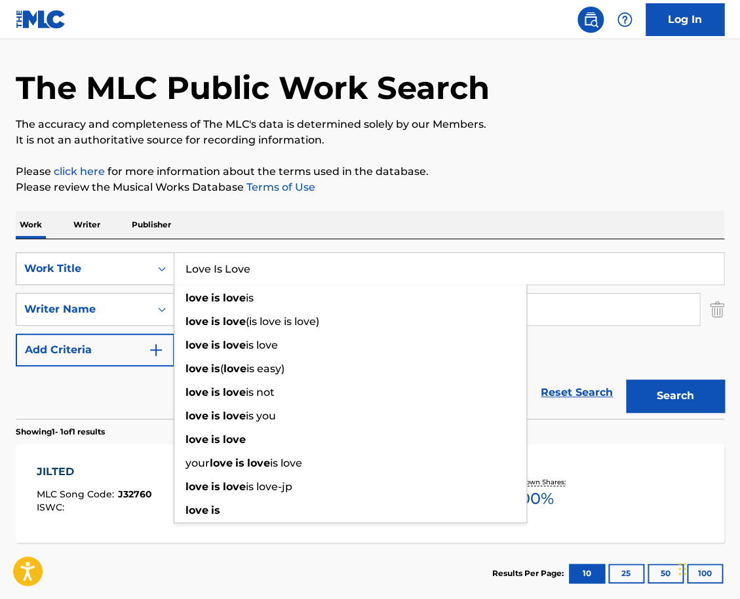
type input "Love Is Love"
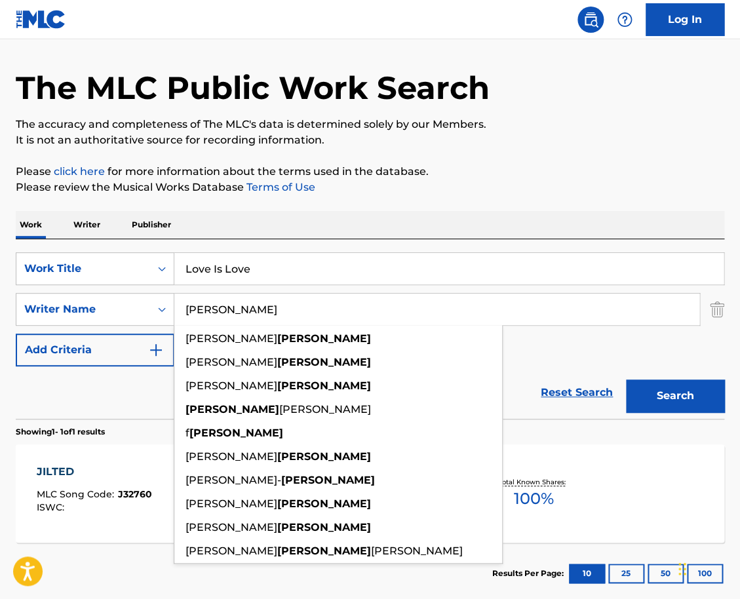
paste input "[PERSON_NAME]"
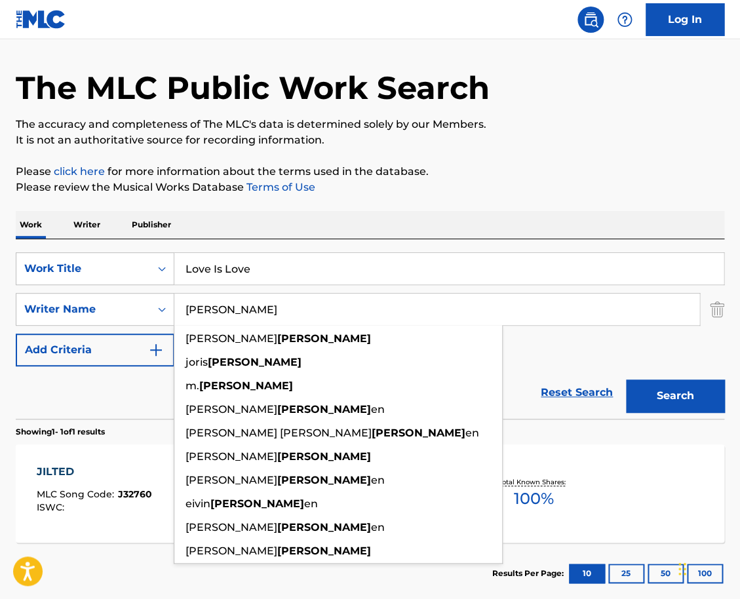
type input "[PERSON_NAME]"
click at [626, 380] on button "Search" at bounding box center [675, 396] width 98 height 33
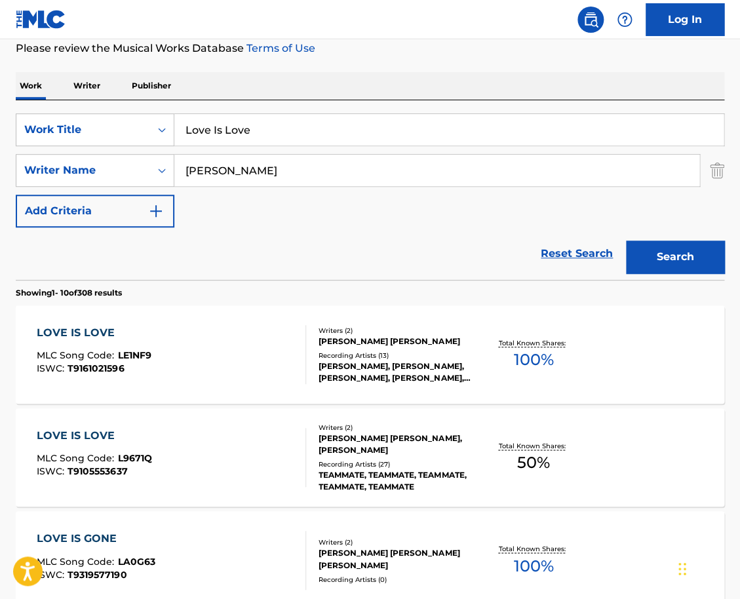
scroll to position [179, 0]
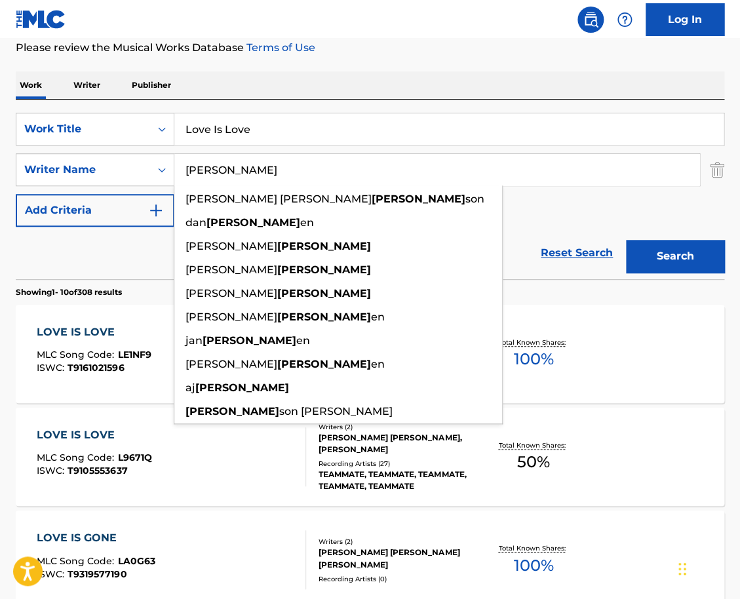
click at [270, 492] on div "LOVE IS LOVE MLC Song Code : L9671Q ISWC : T9105553637 Writers ( 2 ) [PERSON_NA…" at bounding box center [370, 457] width 709 height 98
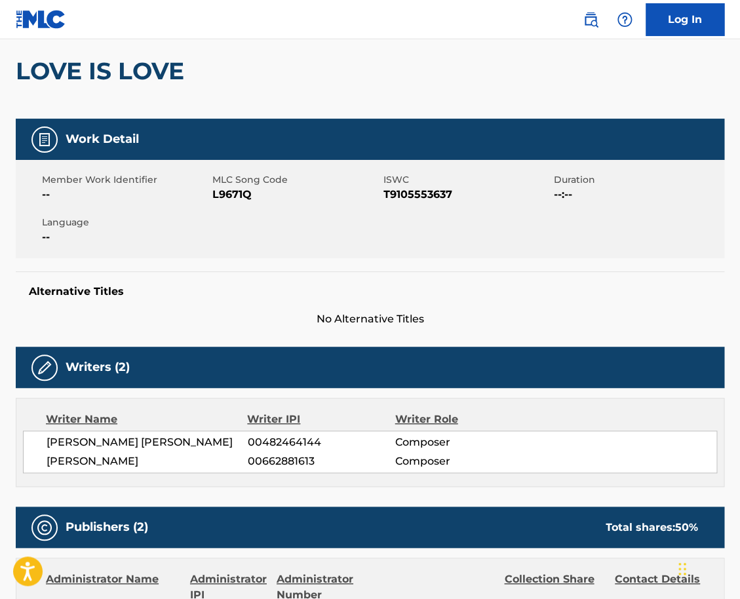
scroll to position [38, 0]
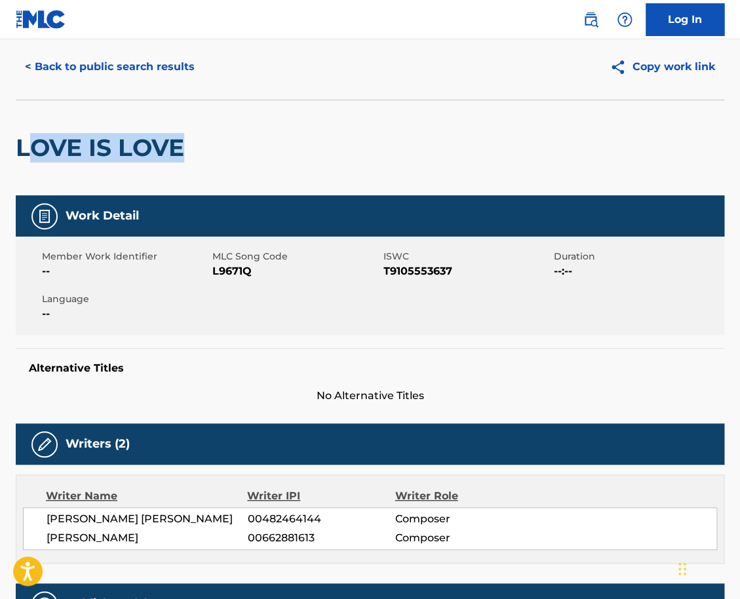
drag, startPoint x: 188, startPoint y: 149, endPoint x: 24, endPoint y: 151, distance: 163.3
click at [24, 151] on h2 "LOVE IS LOVE" at bounding box center [103, 148] width 175 height 30
drag, startPoint x: 16, startPoint y: 149, endPoint x: 202, endPoint y: 148, distance: 185.6
click at [191, 148] on h2 "LOVE IS LOVE" at bounding box center [103, 148] width 175 height 30
copy h2 "LOVE IS LOVE"
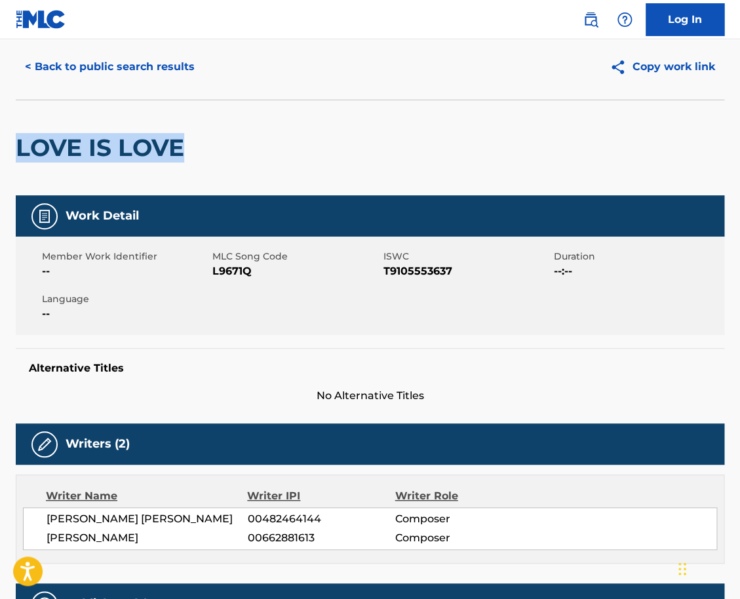
click at [141, 63] on button "< Back to public search results" at bounding box center [110, 66] width 188 height 33
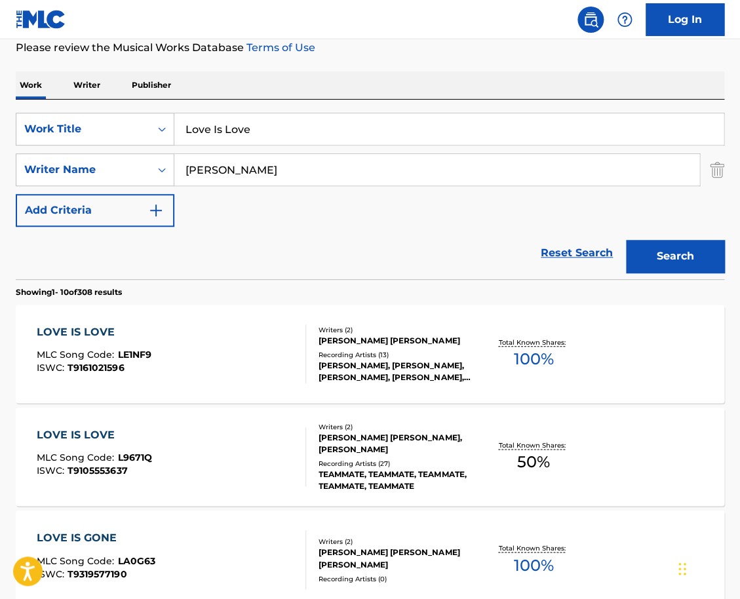
click at [268, 139] on input "Love Is Love" at bounding box center [448, 128] width 549 height 31
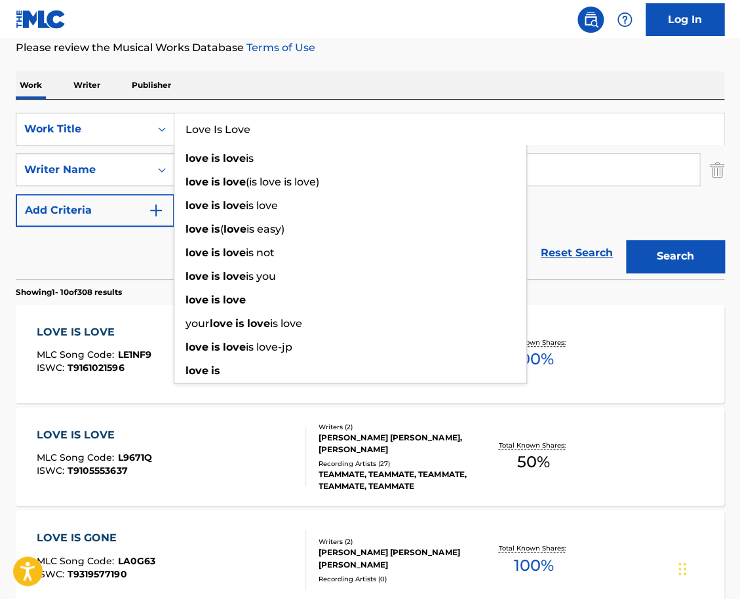
click at [268, 139] on input "Love Is Love" at bounding box center [448, 128] width 549 height 31
paste input "[DATE] morning vibes"
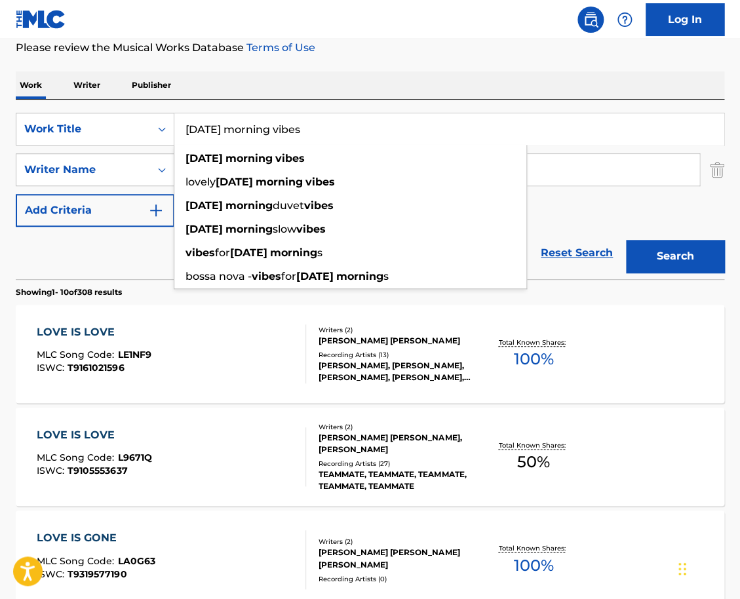
type input "[DATE] morning vibes"
click at [239, 75] on div "Work Writer Publisher" at bounding box center [370, 85] width 709 height 28
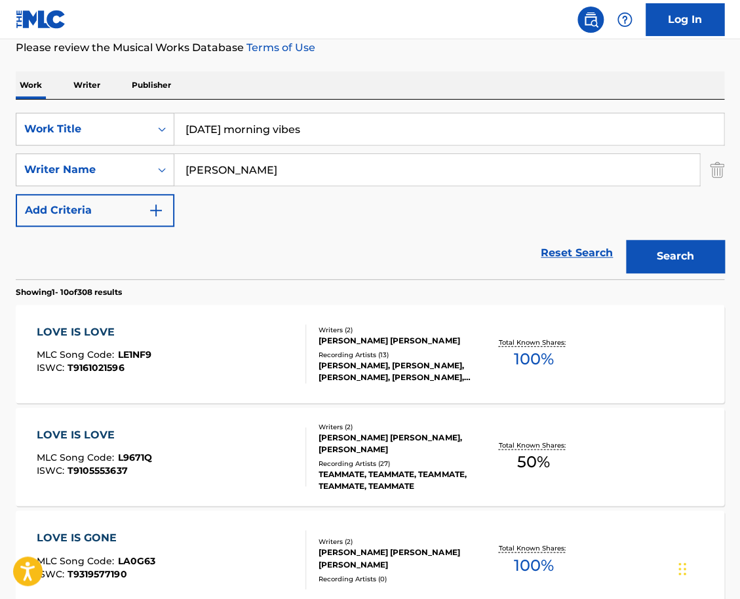
click at [228, 182] on input "[PERSON_NAME]" at bounding box center [436, 169] width 525 height 31
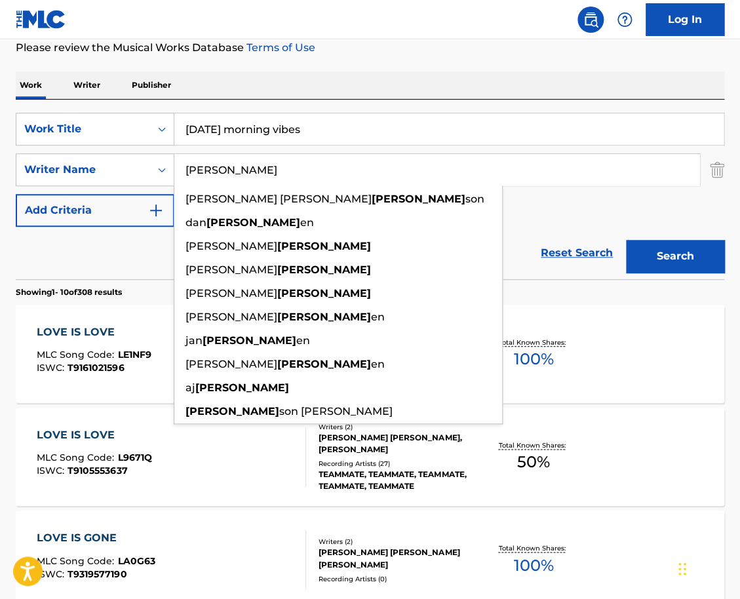
click at [228, 182] on input "[PERSON_NAME]" at bounding box center [436, 169] width 525 height 31
paste input "[PERSON_NAME]"
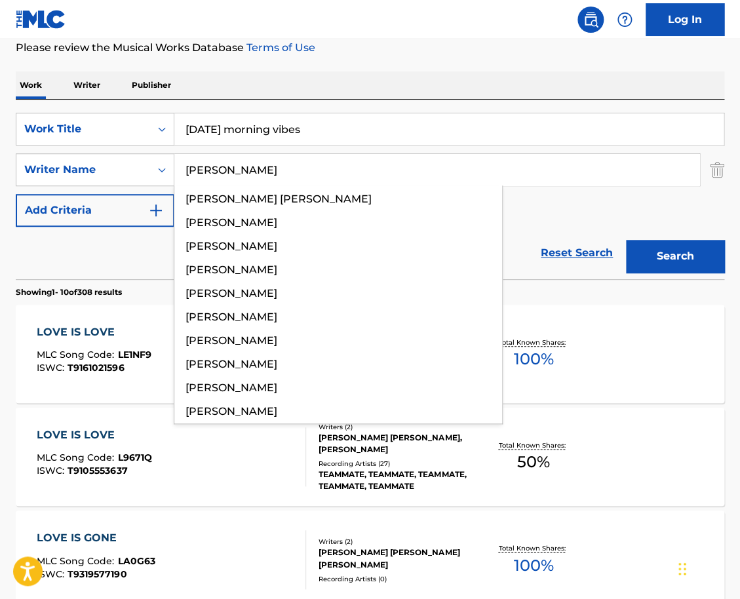
type input "[PERSON_NAME]"
click at [626, 240] on button "Search" at bounding box center [675, 256] width 98 height 33
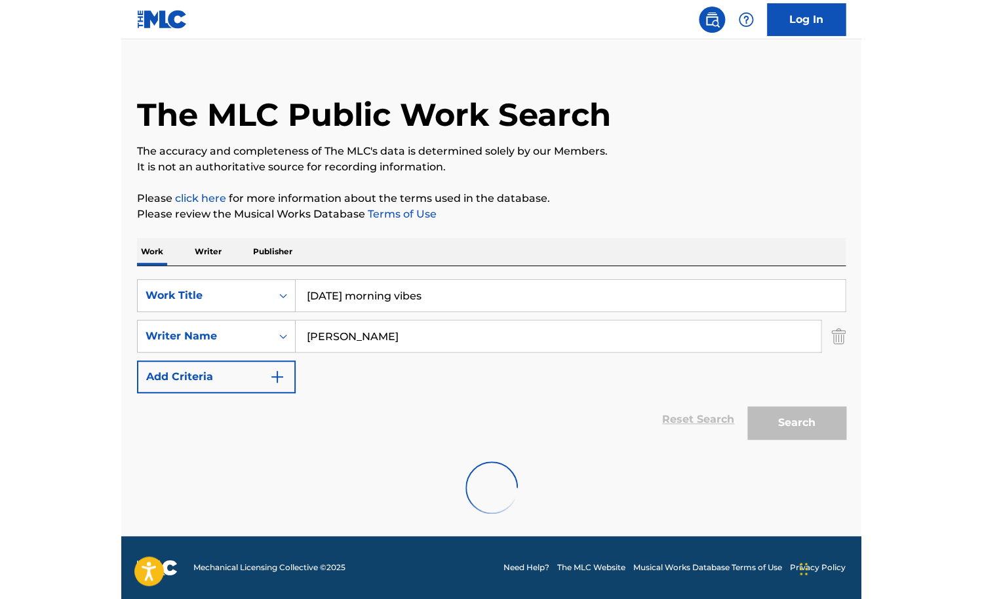
scroll to position [0, 0]
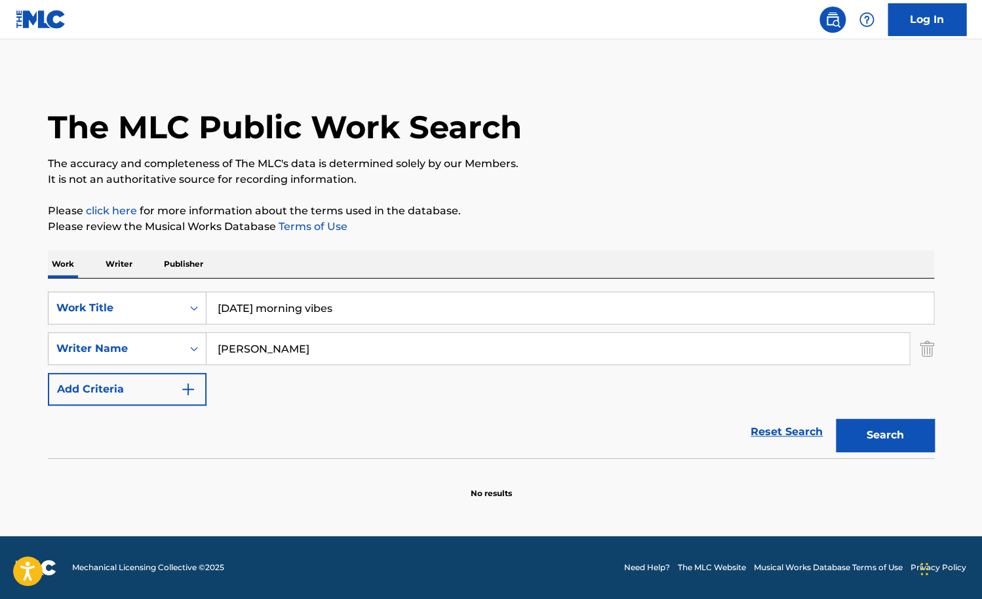
click at [306, 306] on input "[DATE] morning vibes" at bounding box center [570, 307] width 727 height 31
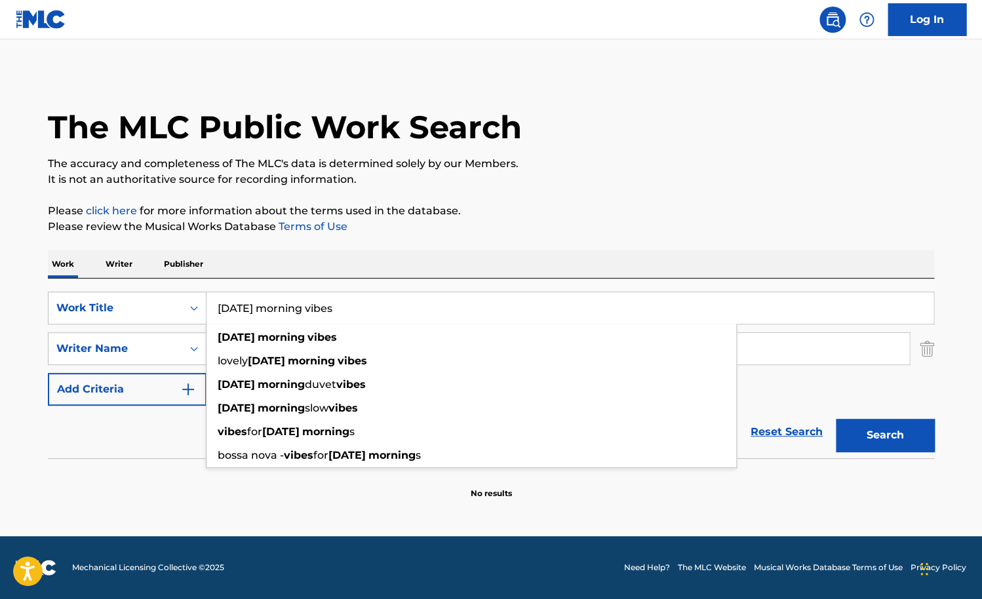
click at [306, 306] on input "[DATE] morning vibes" at bounding box center [570, 307] width 727 height 31
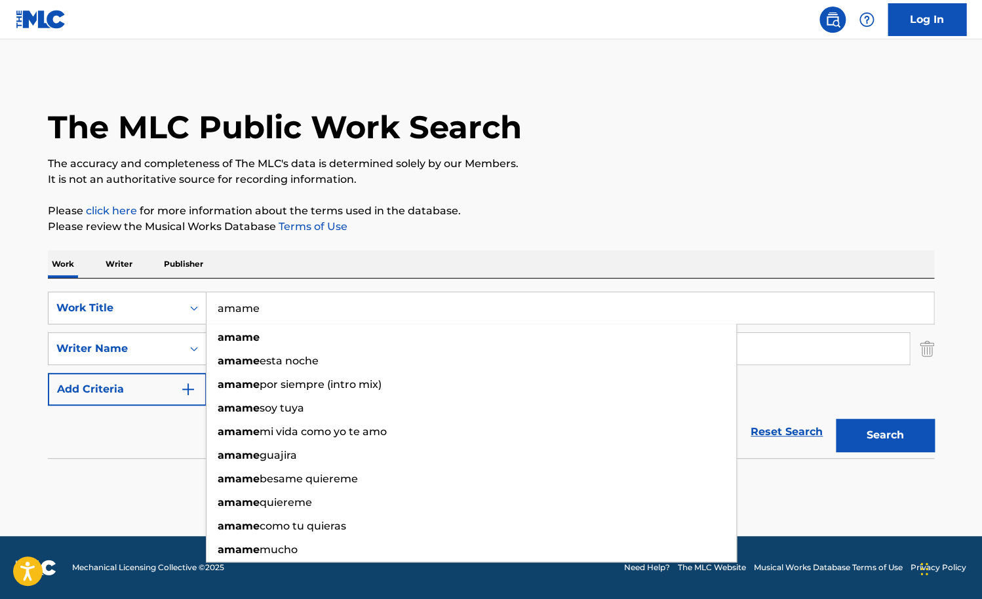
type input "amame"
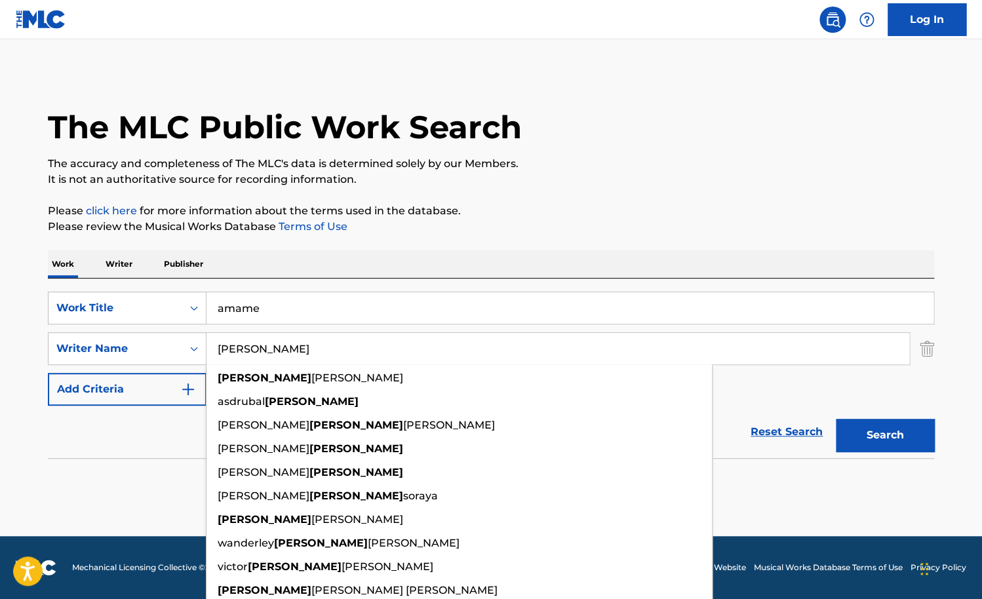
type input "[PERSON_NAME]"
click at [772, 419] on button "Search" at bounding box center [885, 435] width 98 height 33
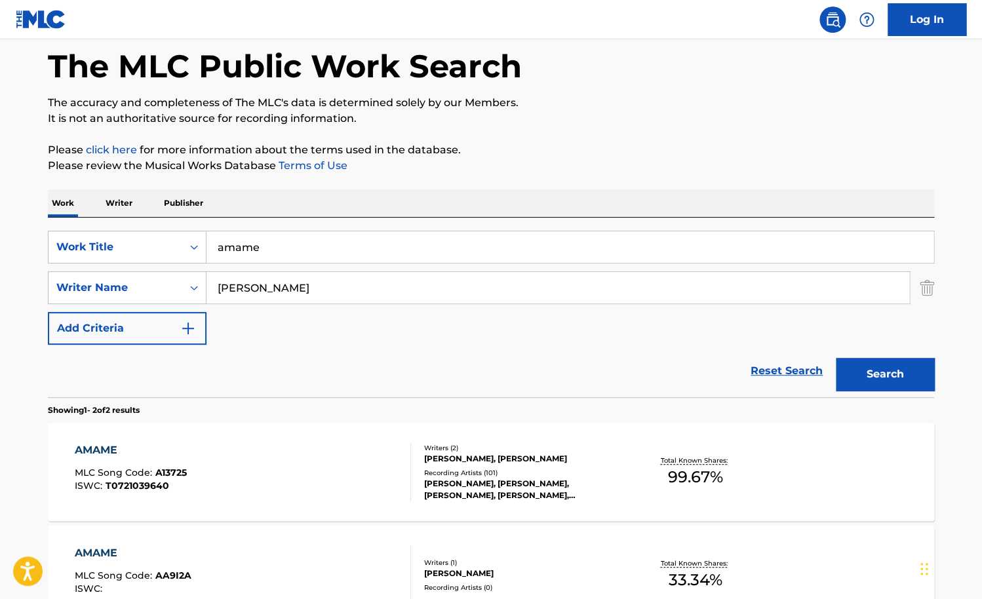
scroll to position [71, 0]
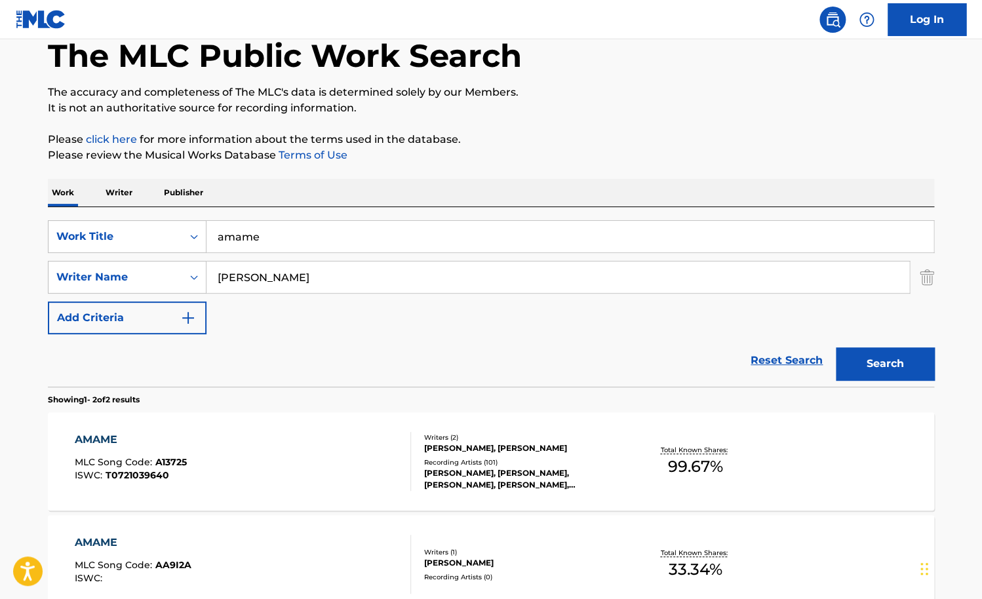
click at [365, 430] on div "AMAME MLC Song Code : A13725 ISWC : T0721039640 Writers ( 2 ) [PERSON_NAME], [P…" at bounding box center [491, 461] width 887 height 98
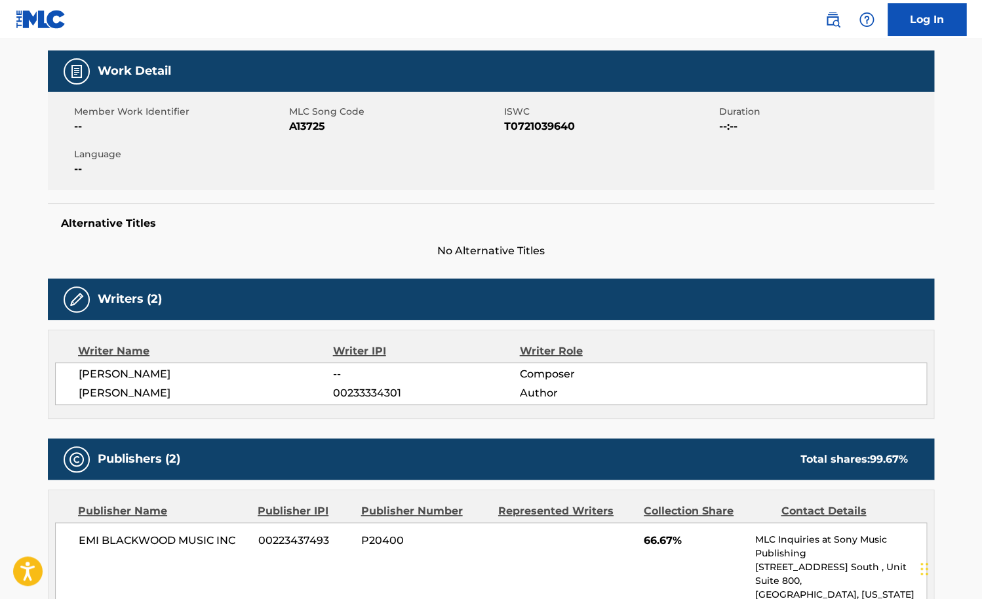
scroll to position [258, 0]
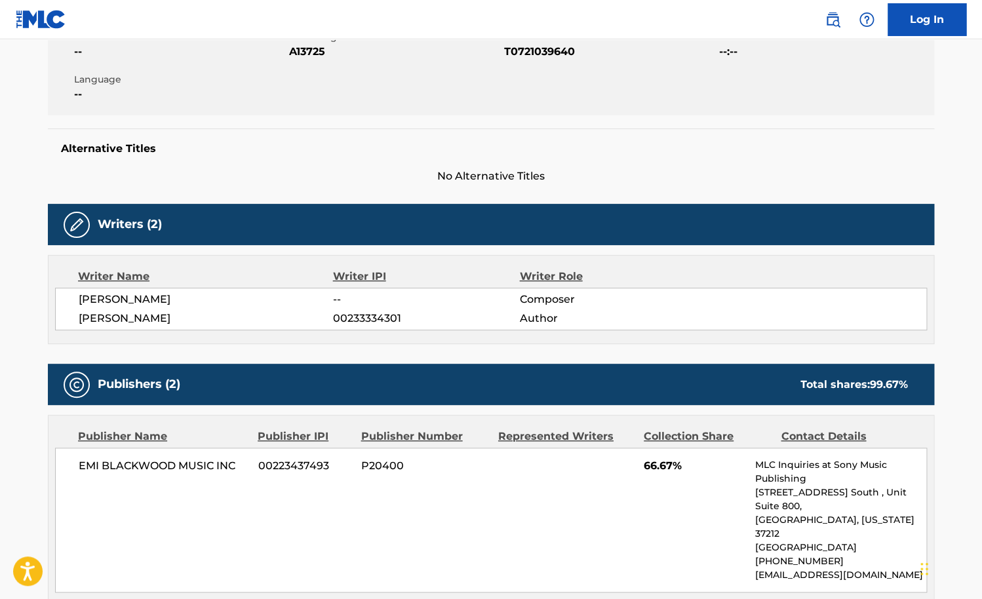
click at [160, 296] on span "[PERSON_NAME]" at bounding box center [206, 300] width 254 height 16
copy span "[PERSON_NAME]"
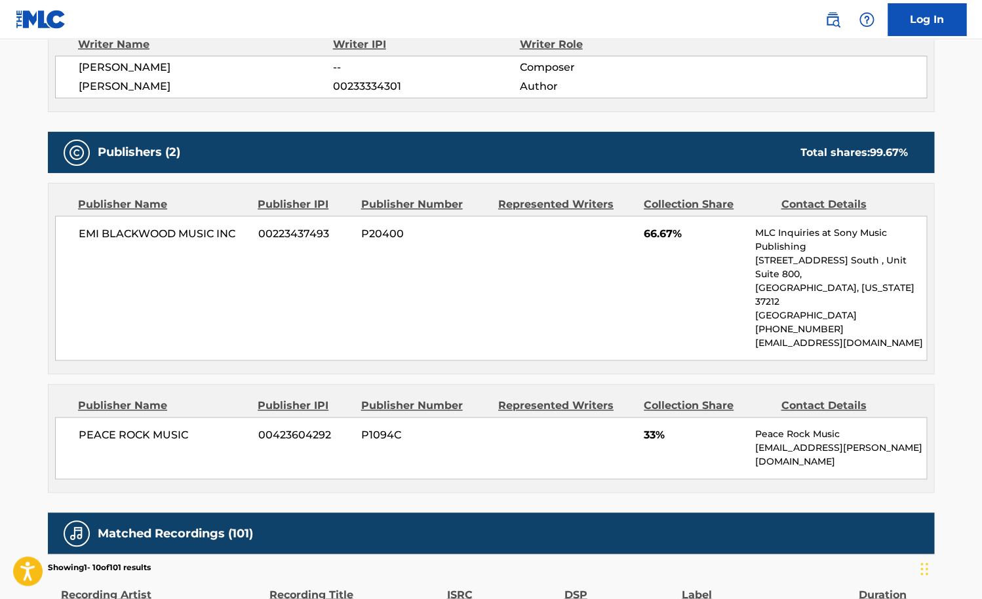
scroll to position [402, 0]
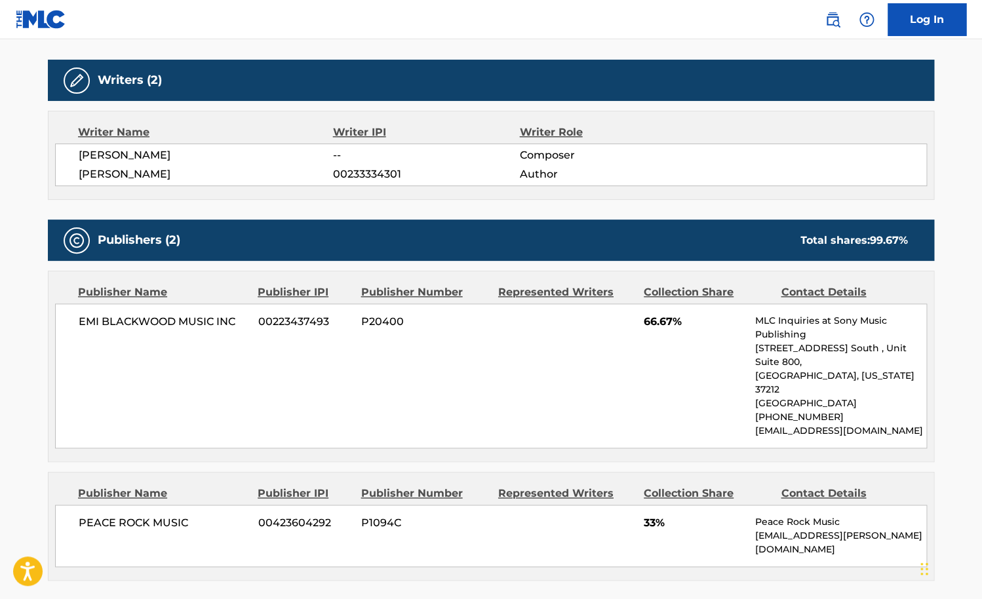
click at [255, 178] on span "[PERSON_NAME]" at bounding box center [206, 175] width 254 height 16
drag, startPoint x: 178, startPoint y: 177, endPoint x: 79, endPoint y: 177, distance: 99.7
click at [79, 177] on span "[PERSON_NAME]" at bounding box center [206, 175] width 254 height 16
copy span "[PERSON_NAME]"
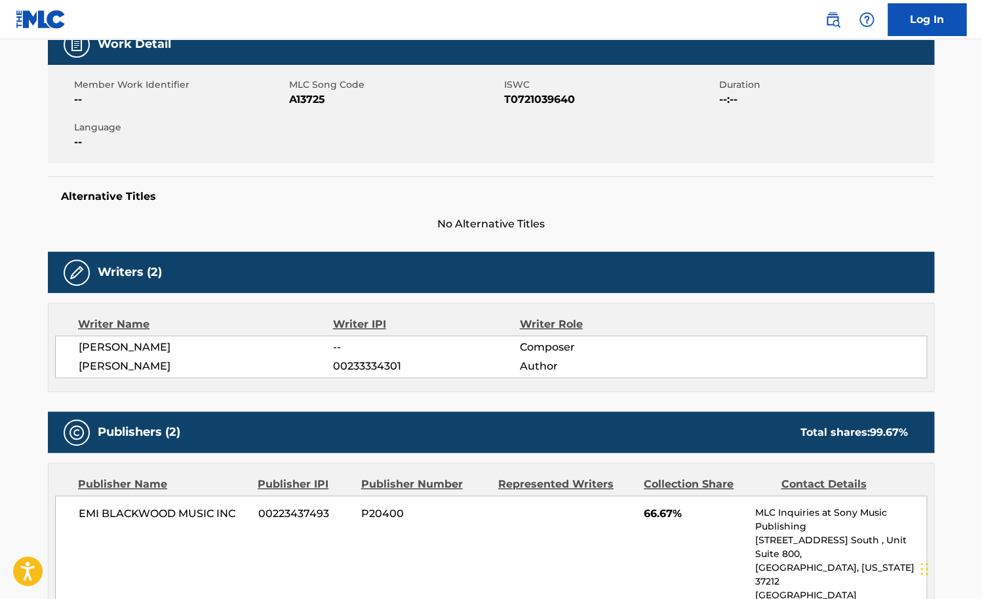
scroll to position [193, 0]
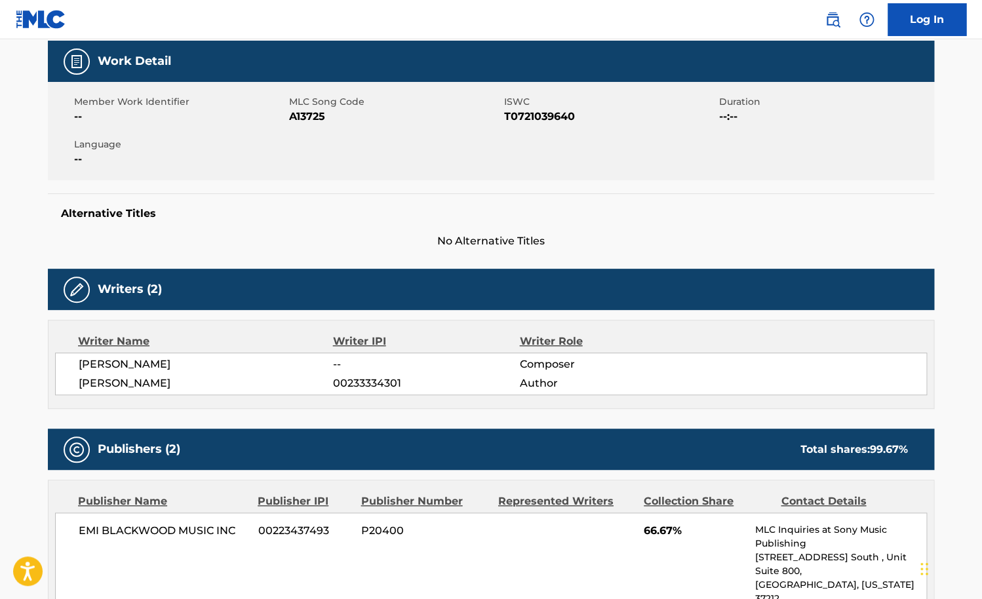
click at [548, 108] on span "ISWC" at bounding box center [610, 102] width 212 height 14
click at [537, 114] on span "T0721039640" at bounding box center [610, 117] width 212 height 16
copy span "T0721039640"
